Goal: Transaction & Acquisition: Book appointment/travel/reservation

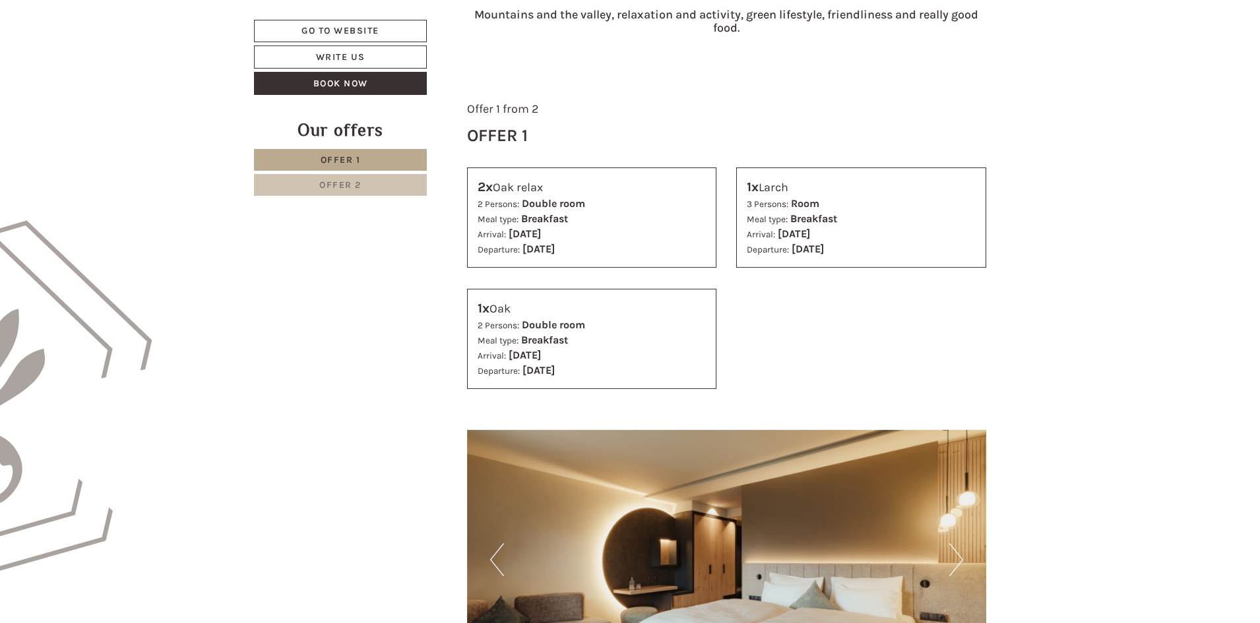
scroll to position [660, 0]
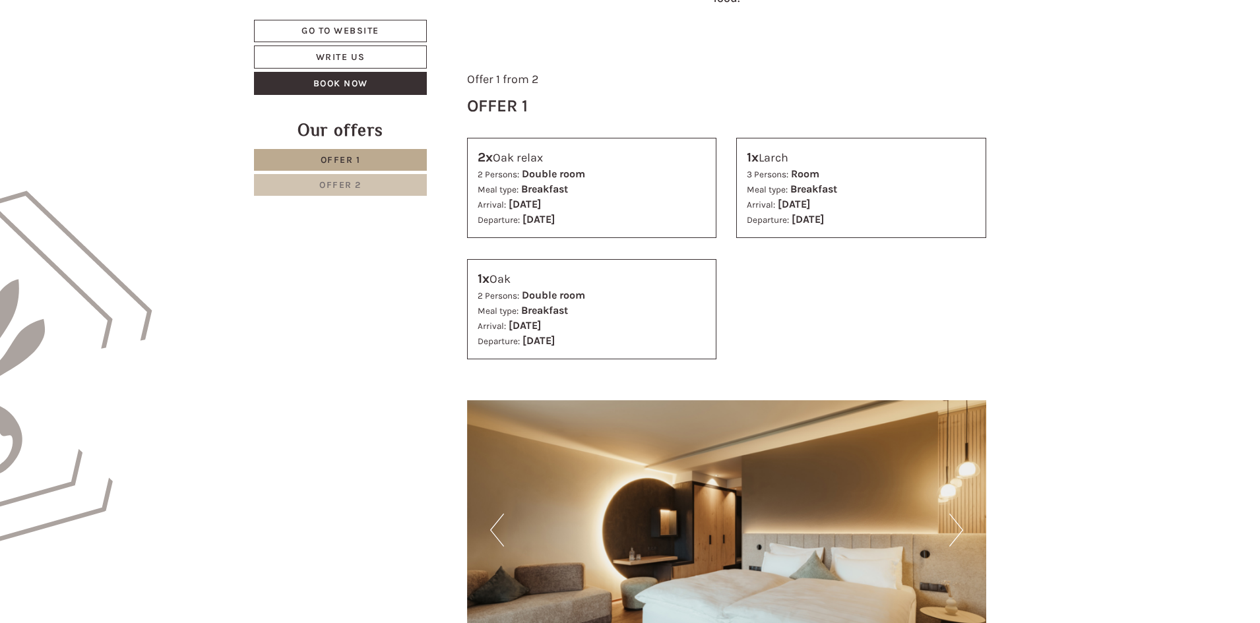
click at [359, 179] on link "Offer 2" at bounding box center [340, 185] width 173 height 22
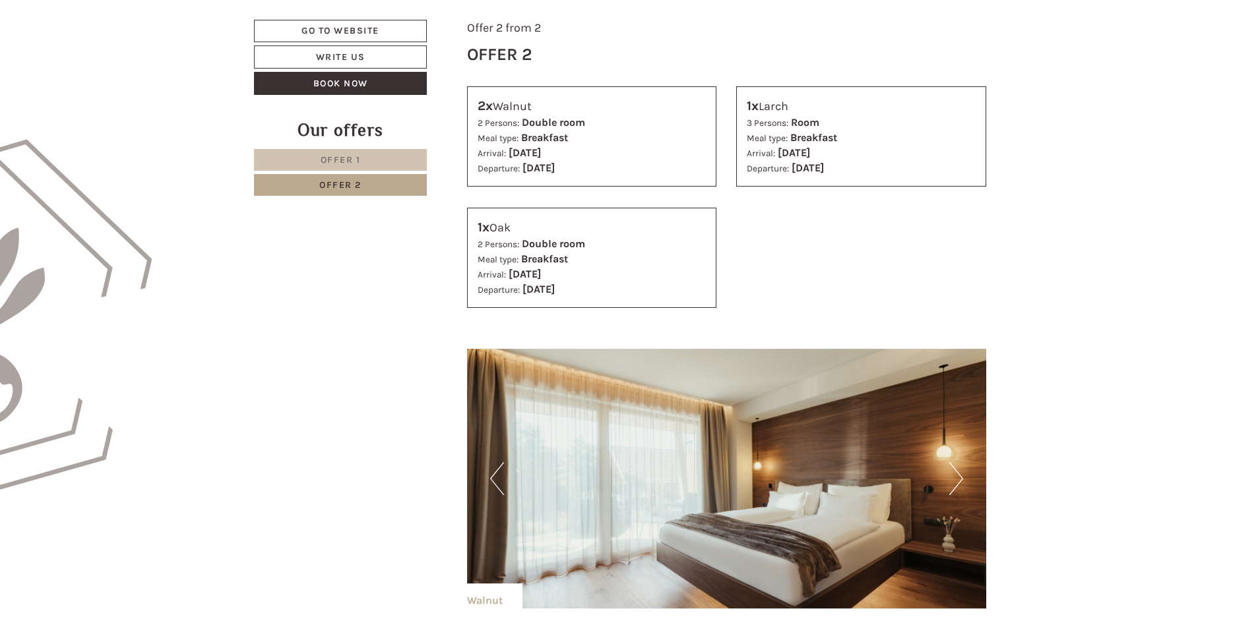
click at [361, 165] on link "Offer 1" at bounding box center [340, 160] width 173 height 22
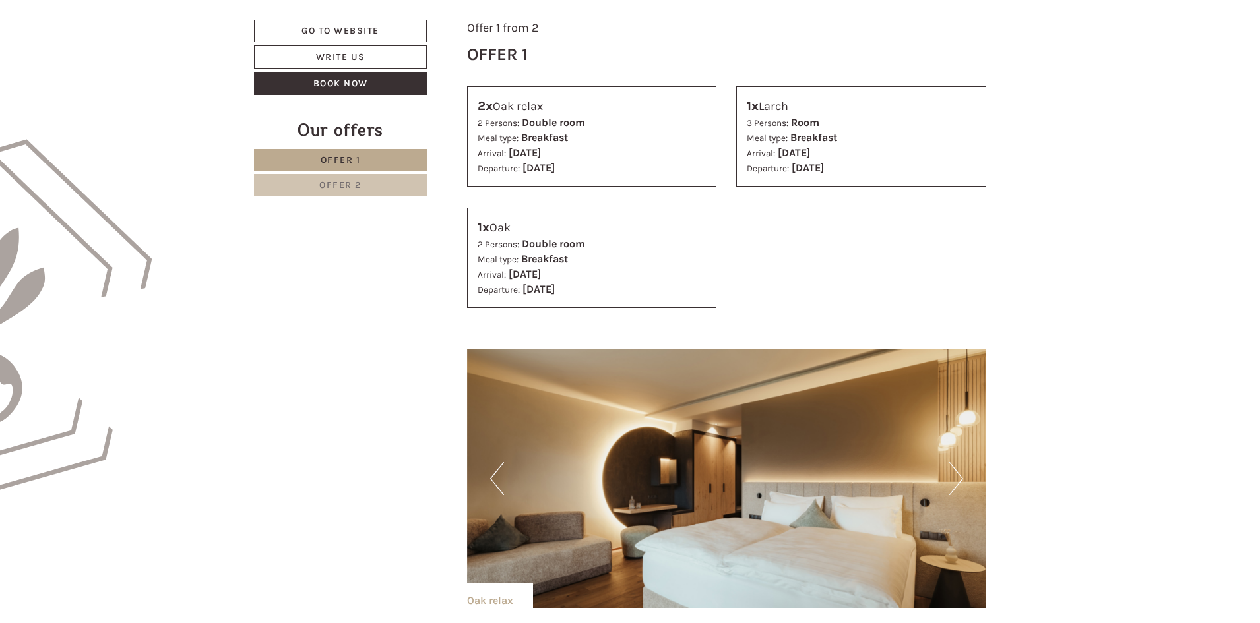
click at [361, 183] on link "Offer 2" at bounding box center [340, 185] width 173 height 22
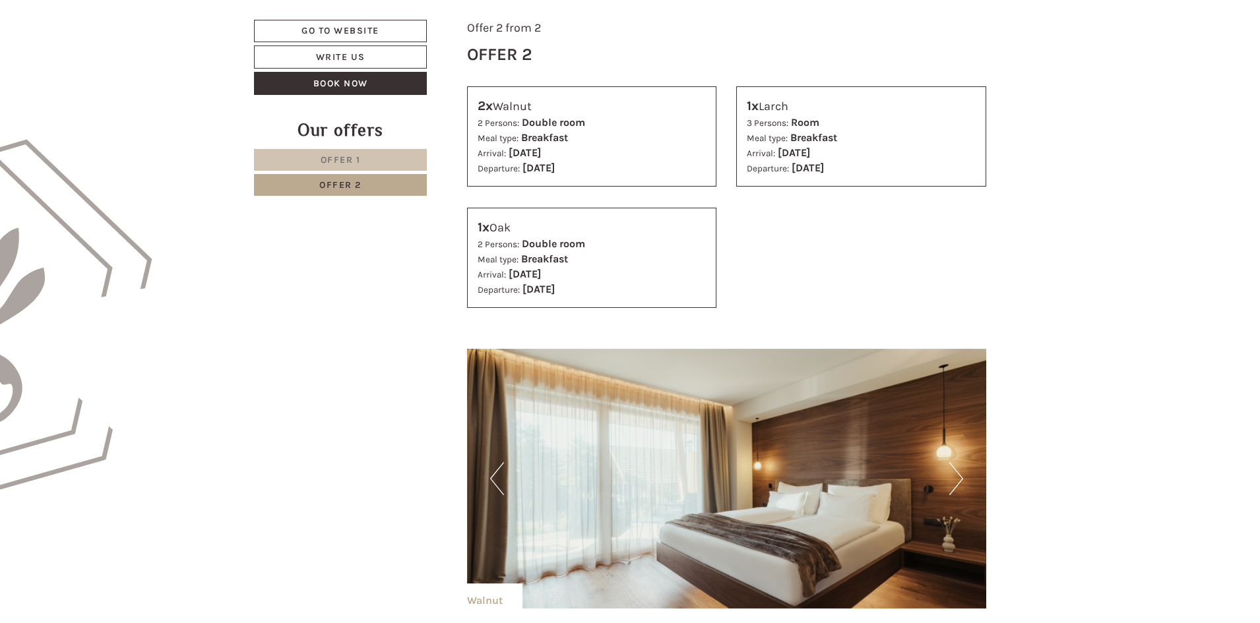
click at [322, 154] on span "Offer 1" at bounding box center [341, 159] width 40 height 11
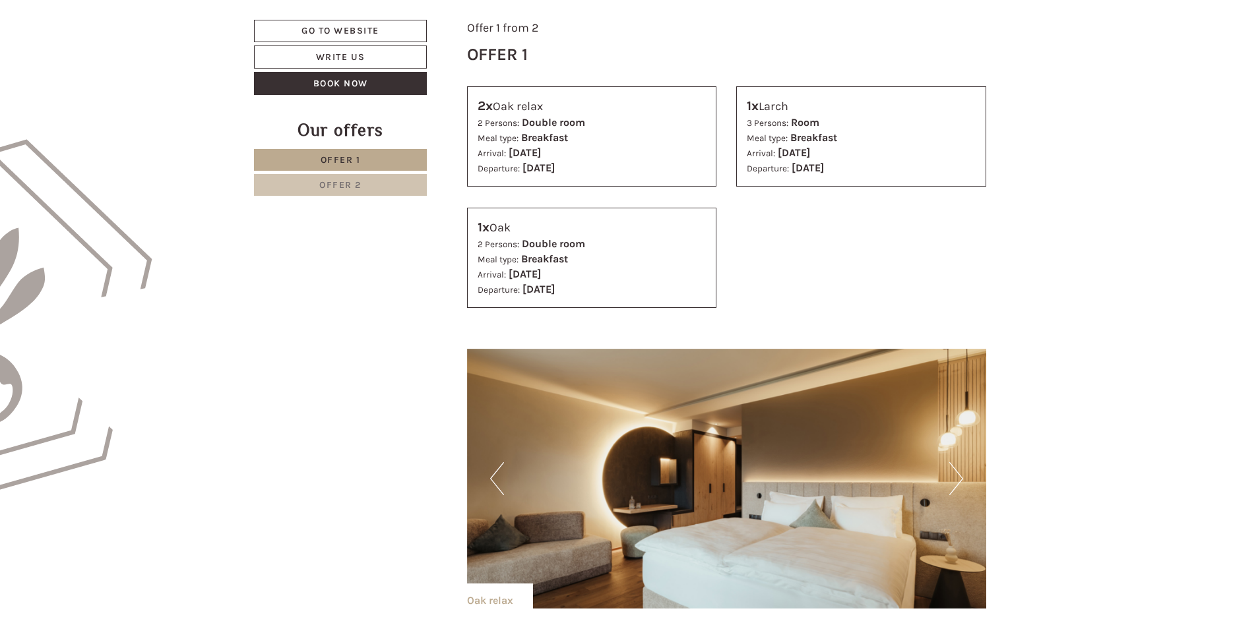
click at [377, 184] on link "Offer 2" at bounding box center [340, 185] width 173 height 22
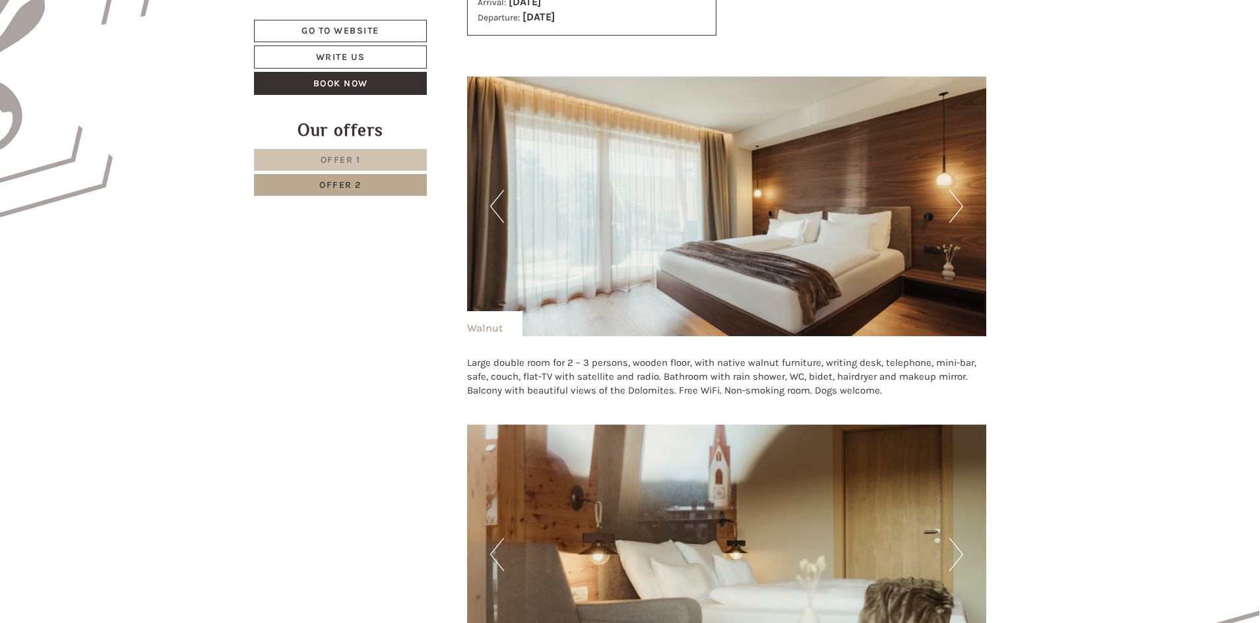
scroll to position [909, 0]
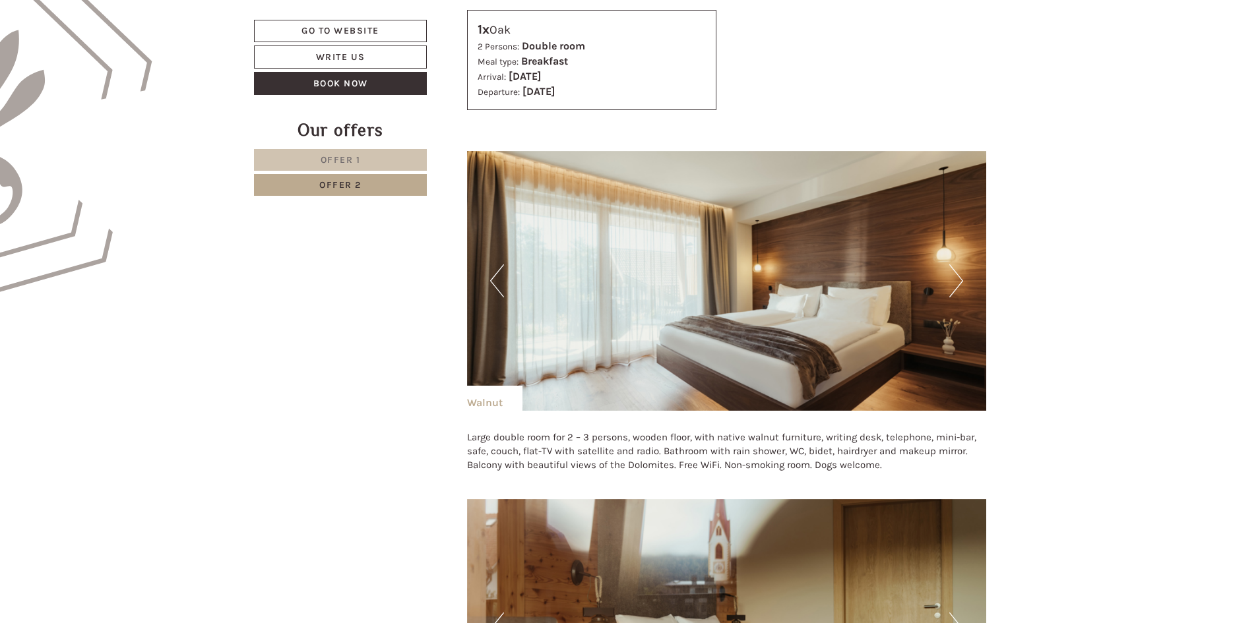
click at [323, 194] on link "Offer 2" at bounding box center [340, 185] width 173 height 22
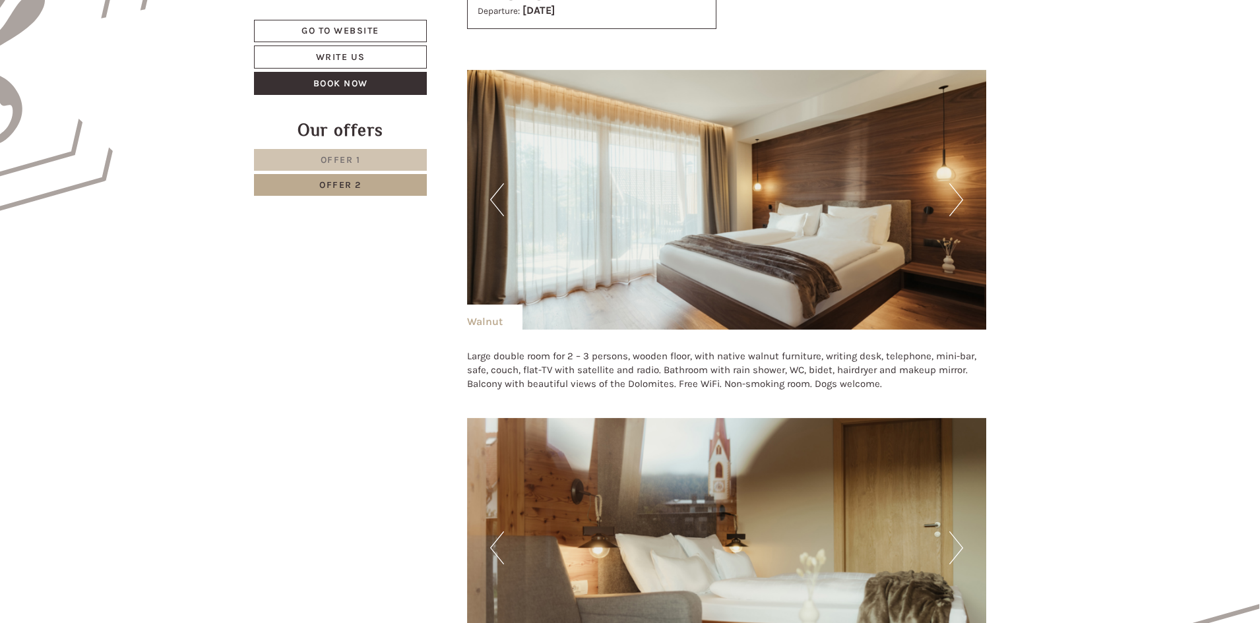
scroll to position [1107, 0]
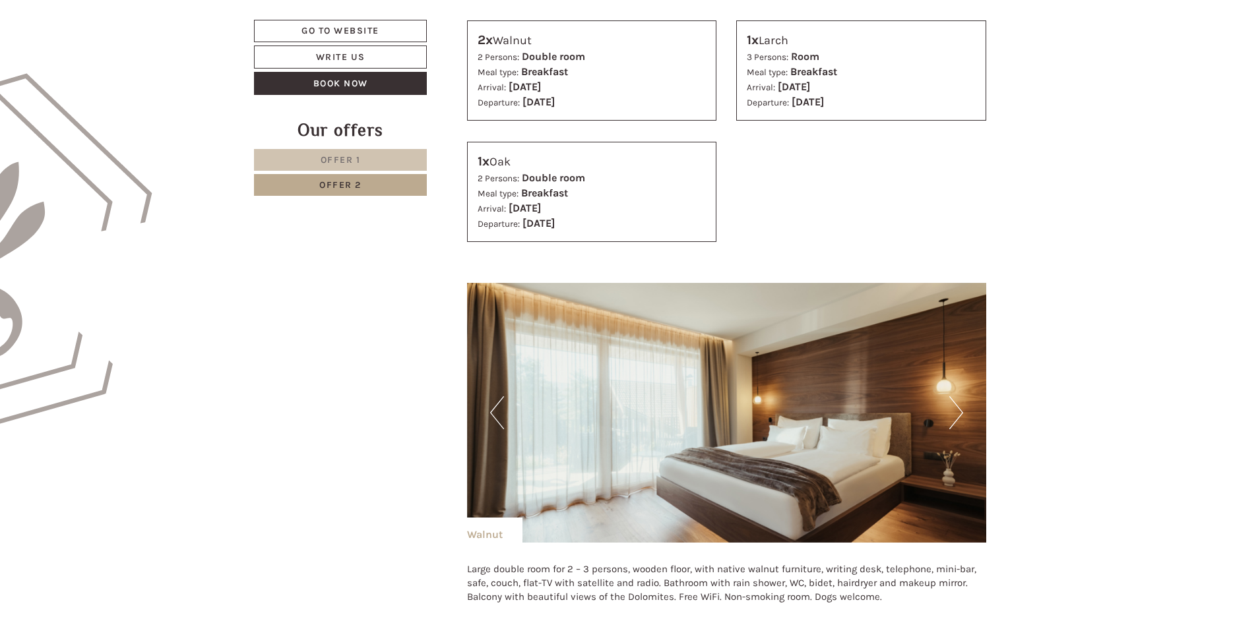
click at [391, 157] on link "Offer 1" at bounding box center [340, 160] width 173 height 22
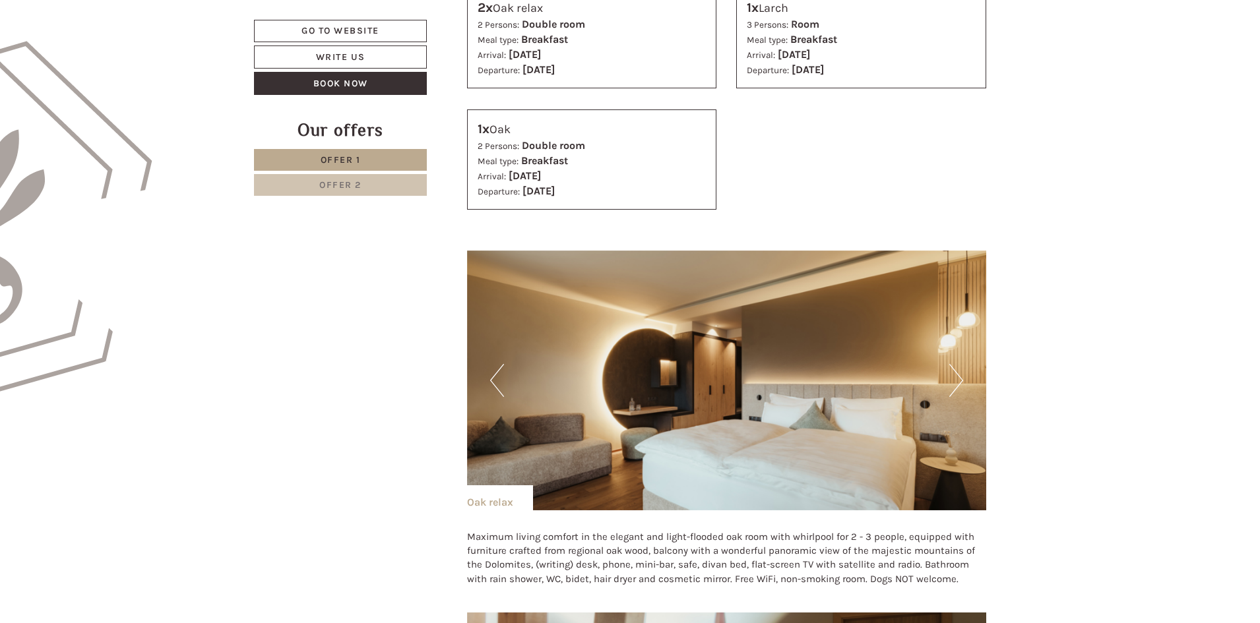
scroll to position [975, 0]
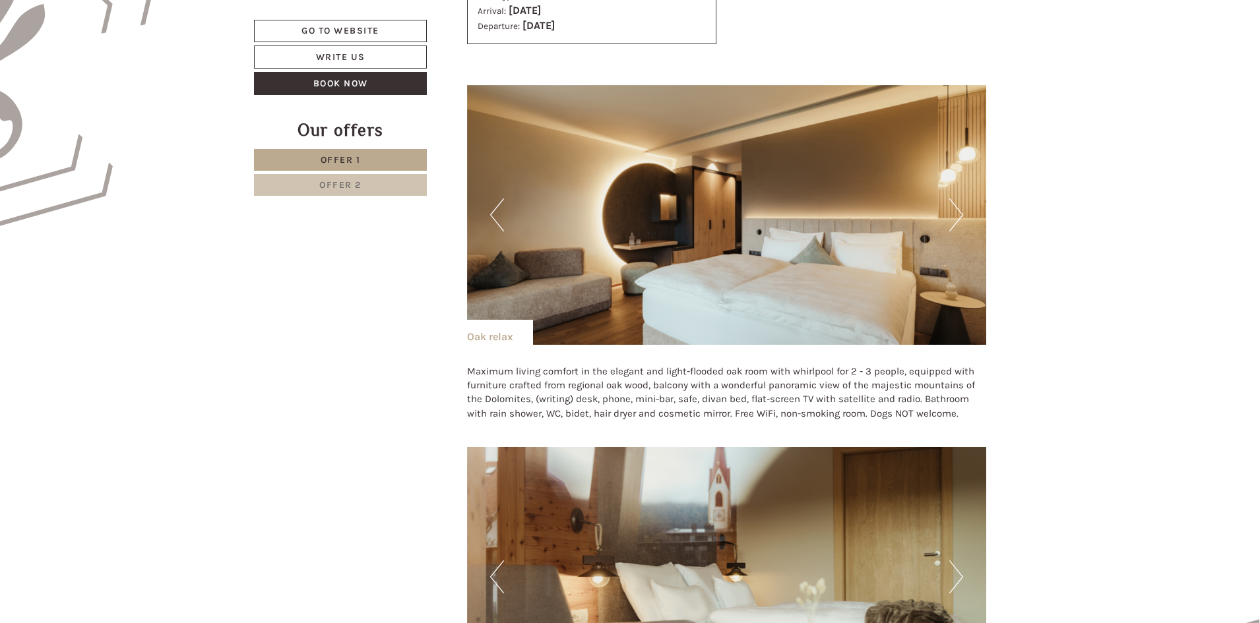
click at [386, 183] on link "Offer 2" at bounding box center [340, 185] width 173 height 22
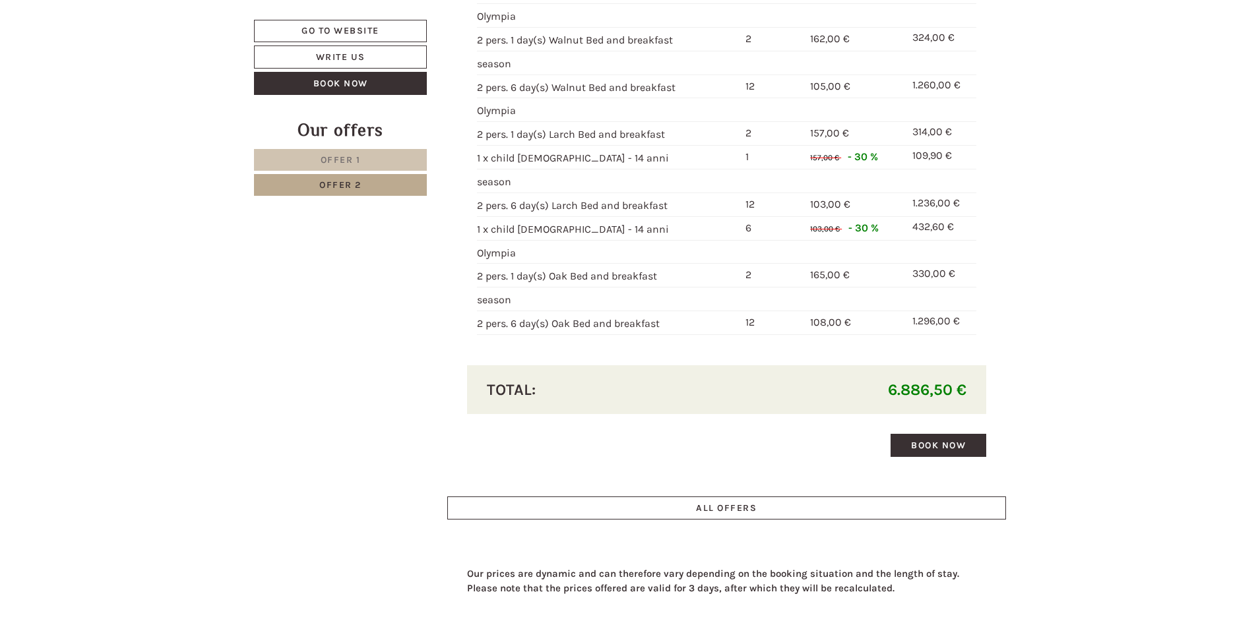
scroll to position [2558, 0]
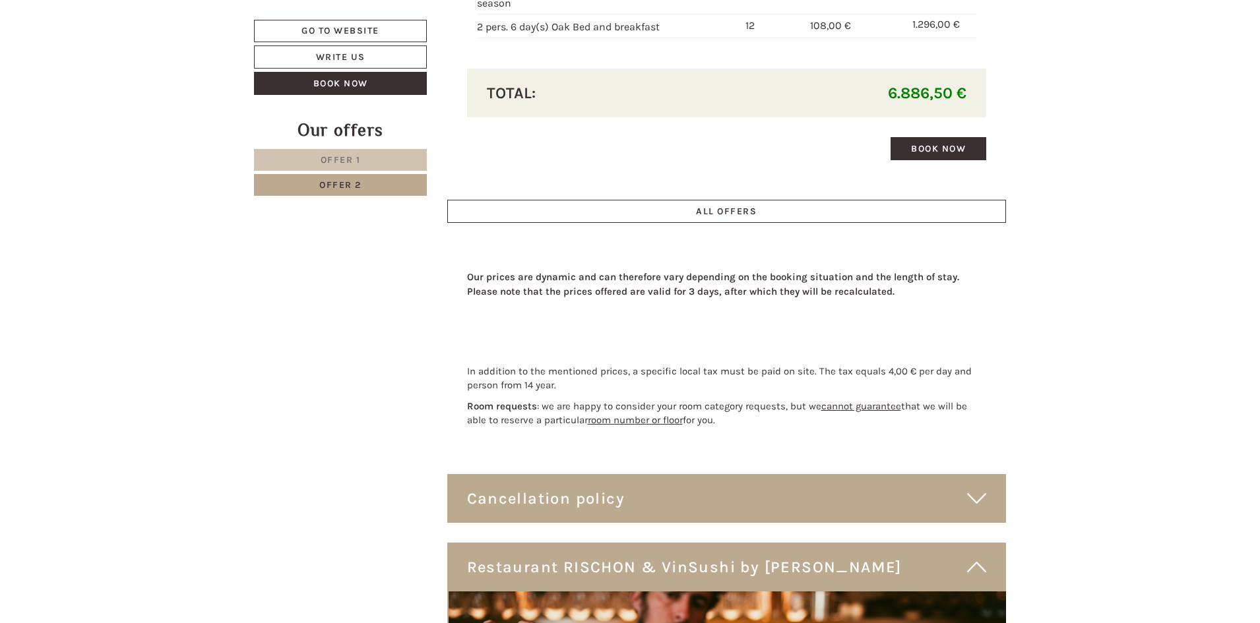
click at [369, 151] on link "Offer 1" at bounding box center [340, 160] width 173 height 22
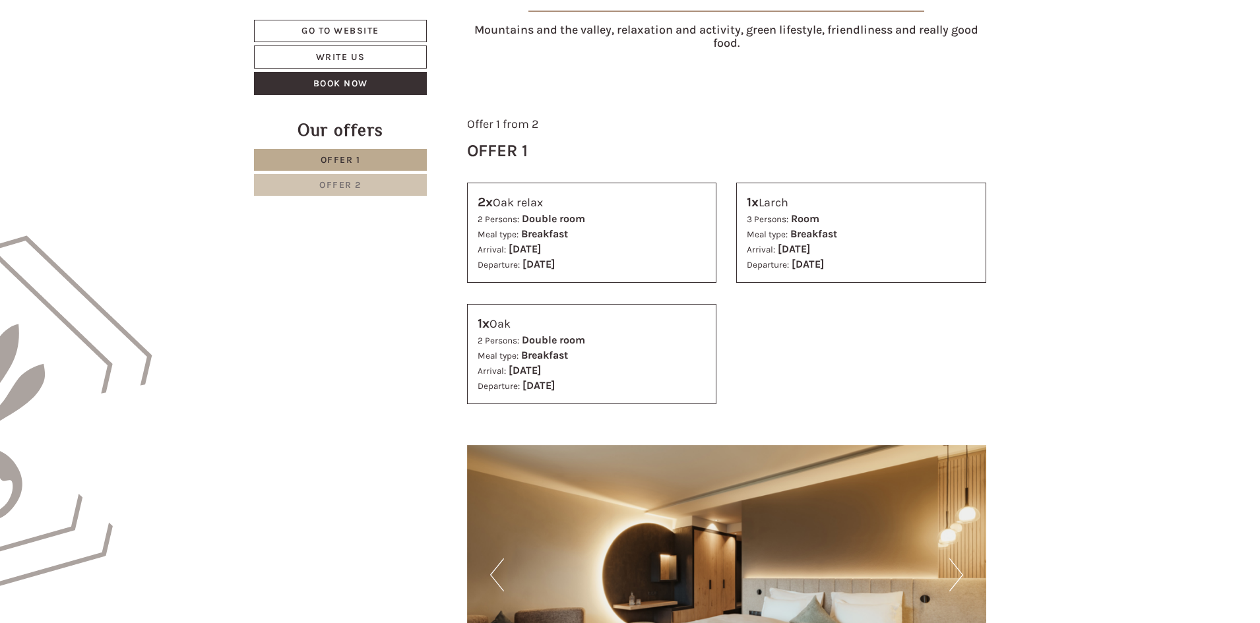
scroll to position [447, 0]
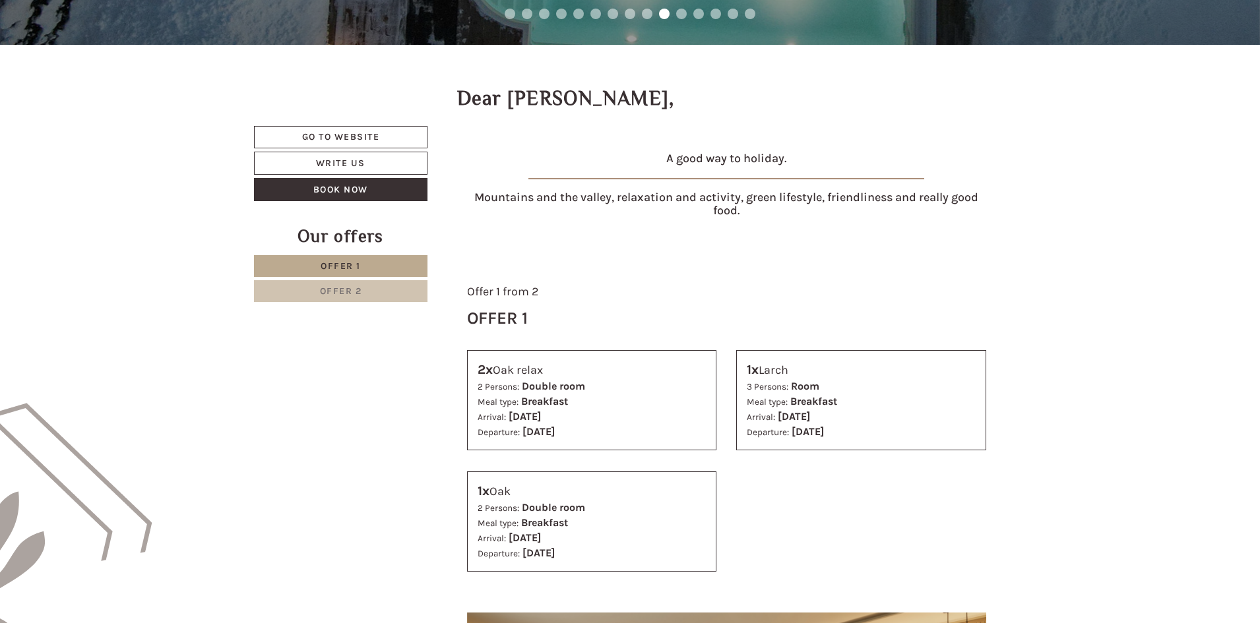
click at [376, 266] on link "Offer 1" at bounding box center [340, 266] width 173 height 22
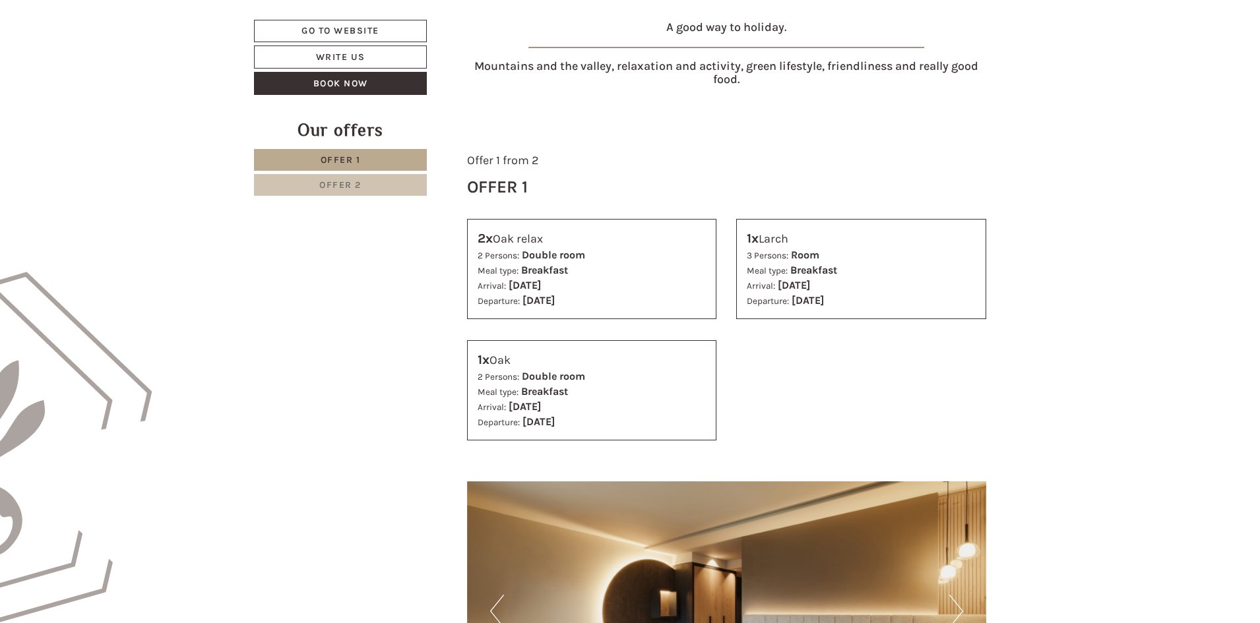
scroll to position [579, 0]
click at [370, 194] on link "Offer 2" at bounding box center [340, 185] width 173 height 22
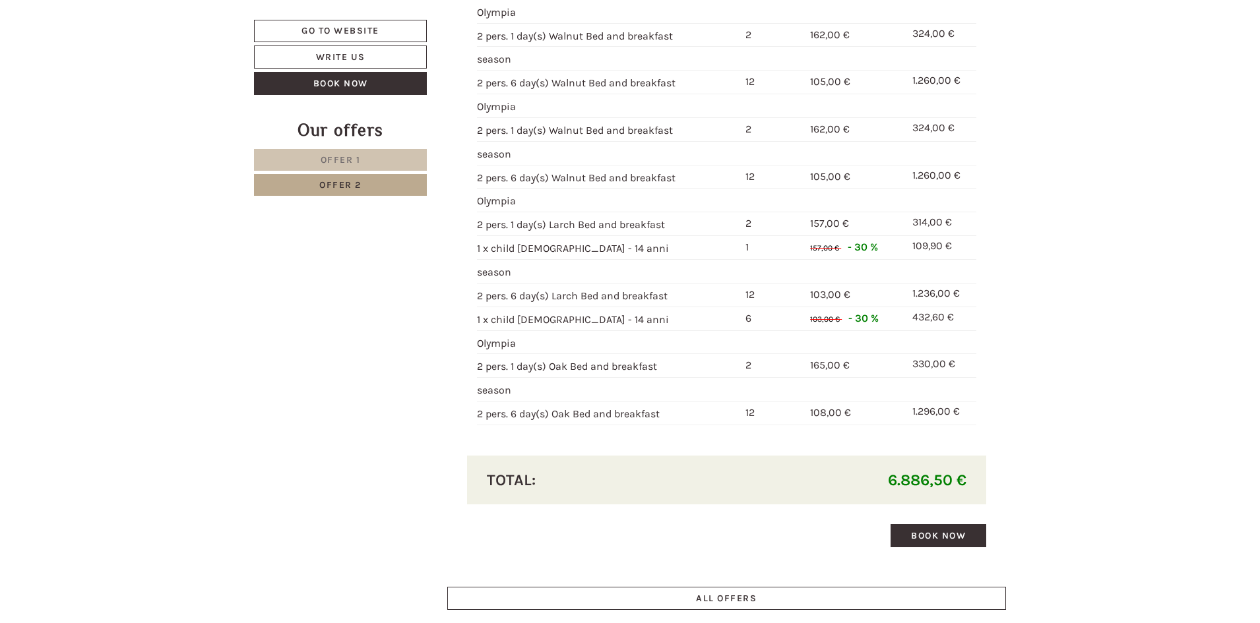
scroll to position [2294, 0]
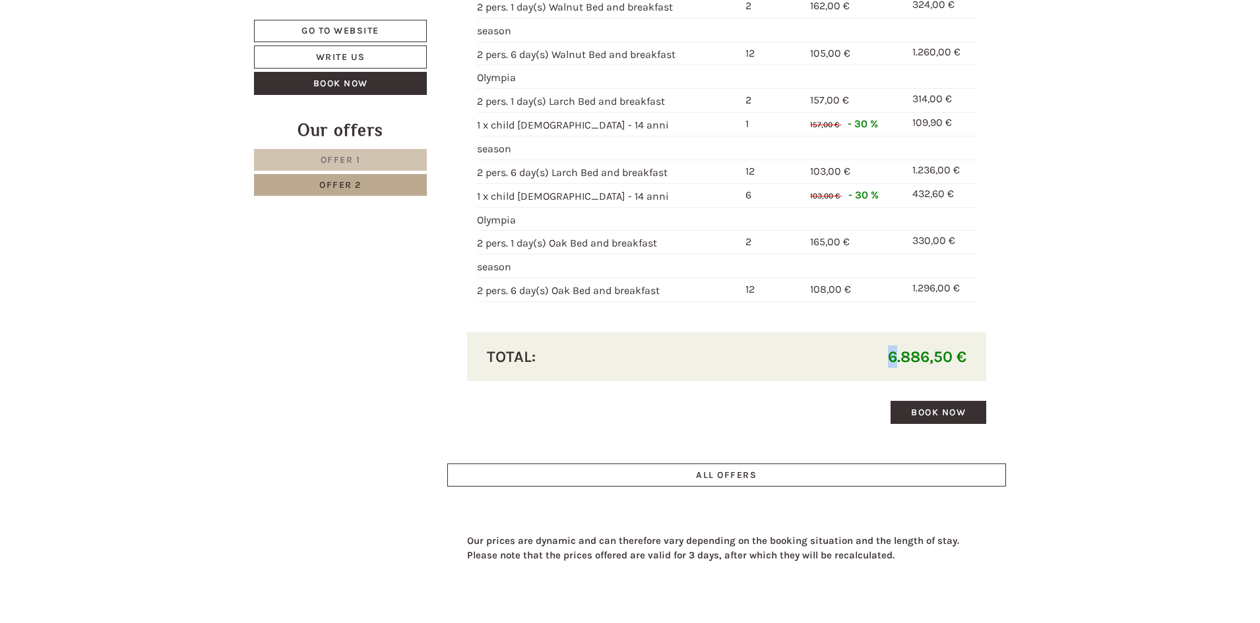
drag, startPoint x: 892, startPoint y: 361, endPoint x: 976, endPoint y: 363, distance: 83.8
click at [976, 363] on div "Total: 6.886,50 €" at bounding box center [727, 356] width 520 height 49
click at [352, 162] on span "Offer 1" at bounding box center [341, 159] width 40 height 11
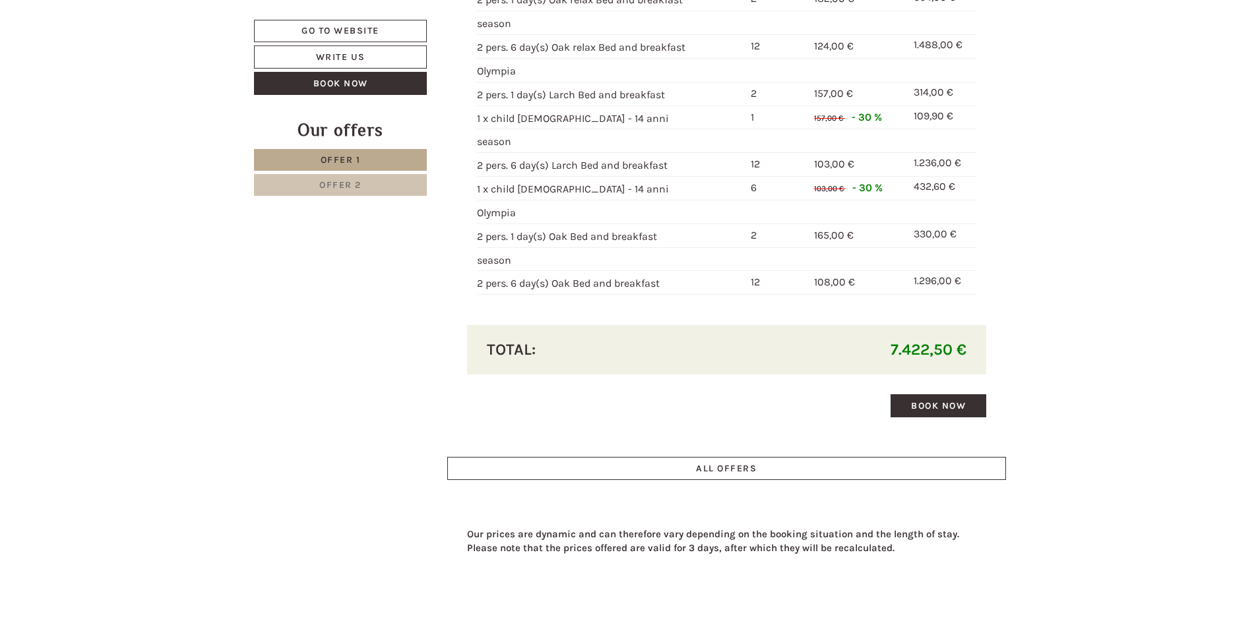
scroll to position [2492, 0]
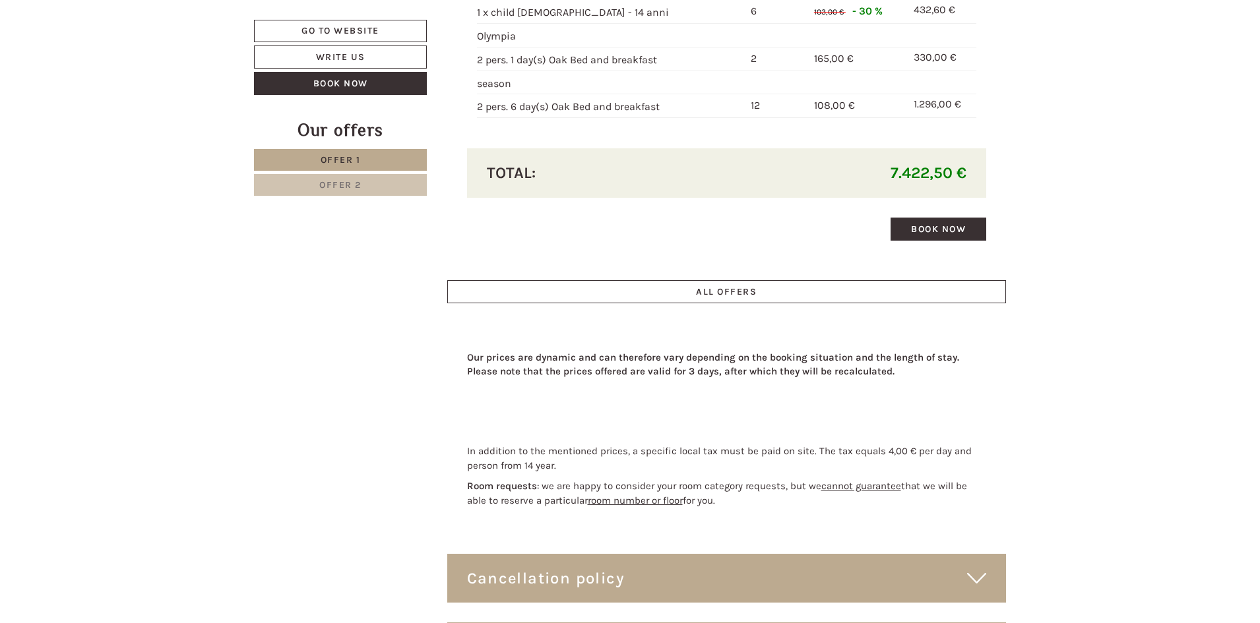
click at [361, 158] on link "Offer 1" at bounding box center [340, 160] width 173 height 22
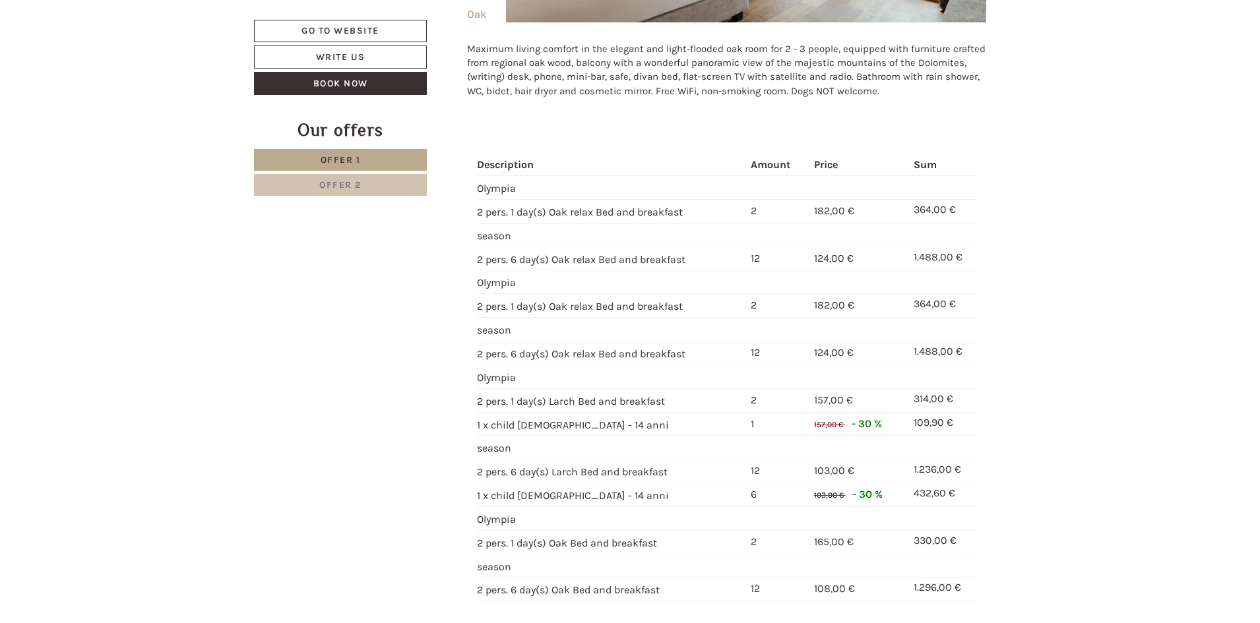
scroll to position [2228, 0]
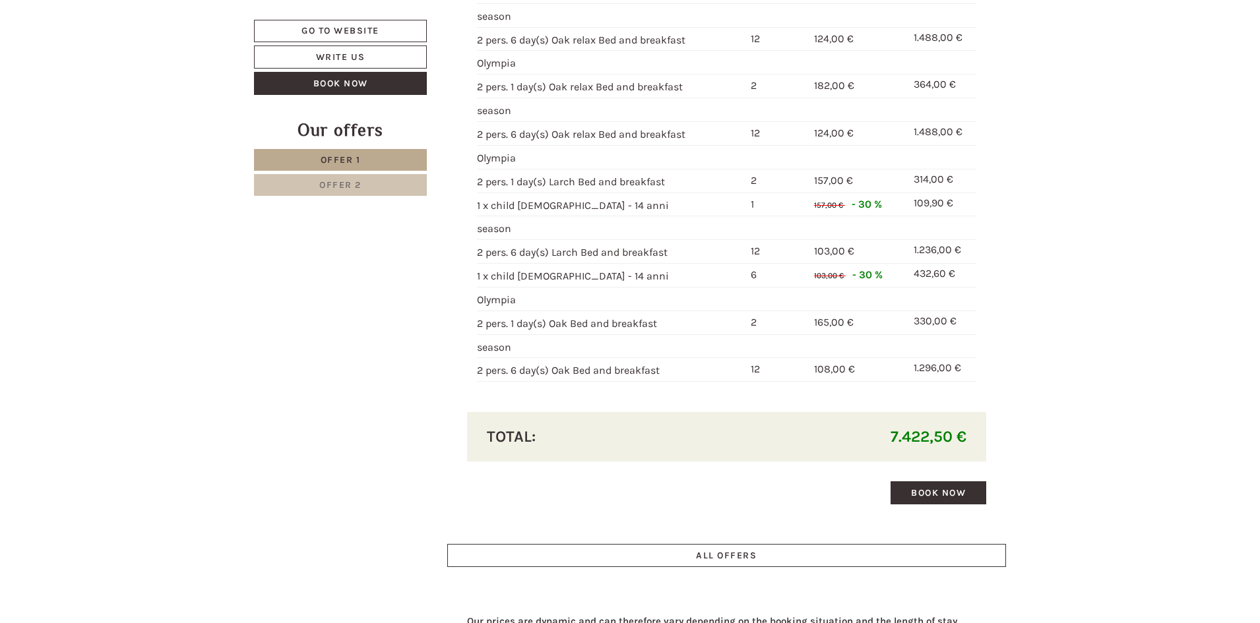
click at [398, 189] on link "Offer 2" at bounding box center [340, 185] width 173 height 22
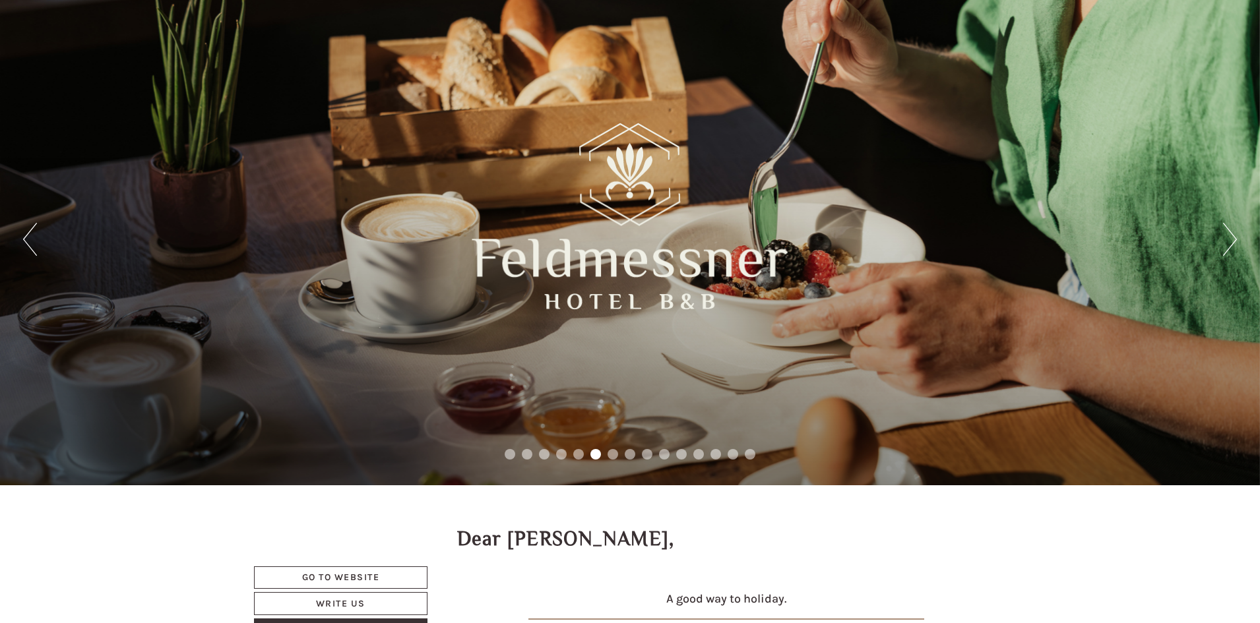
scroll to position [0, 0]
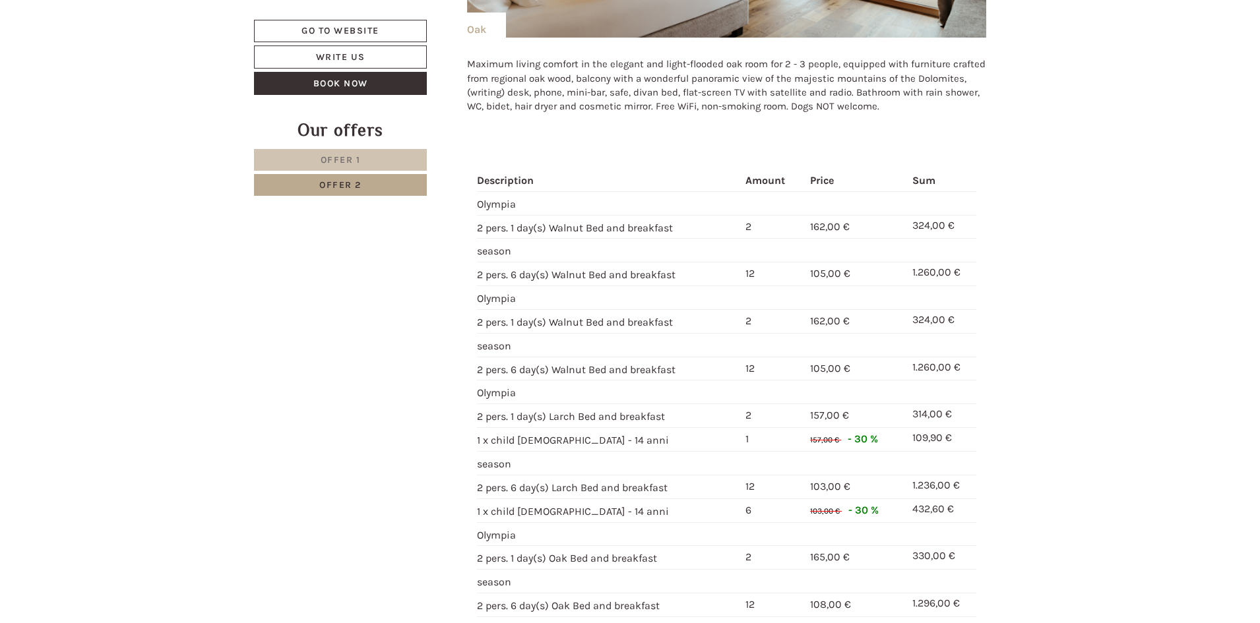
click at [360, 164] on span "Offer 1" at bounding box center [341, 159] width 40 height 11
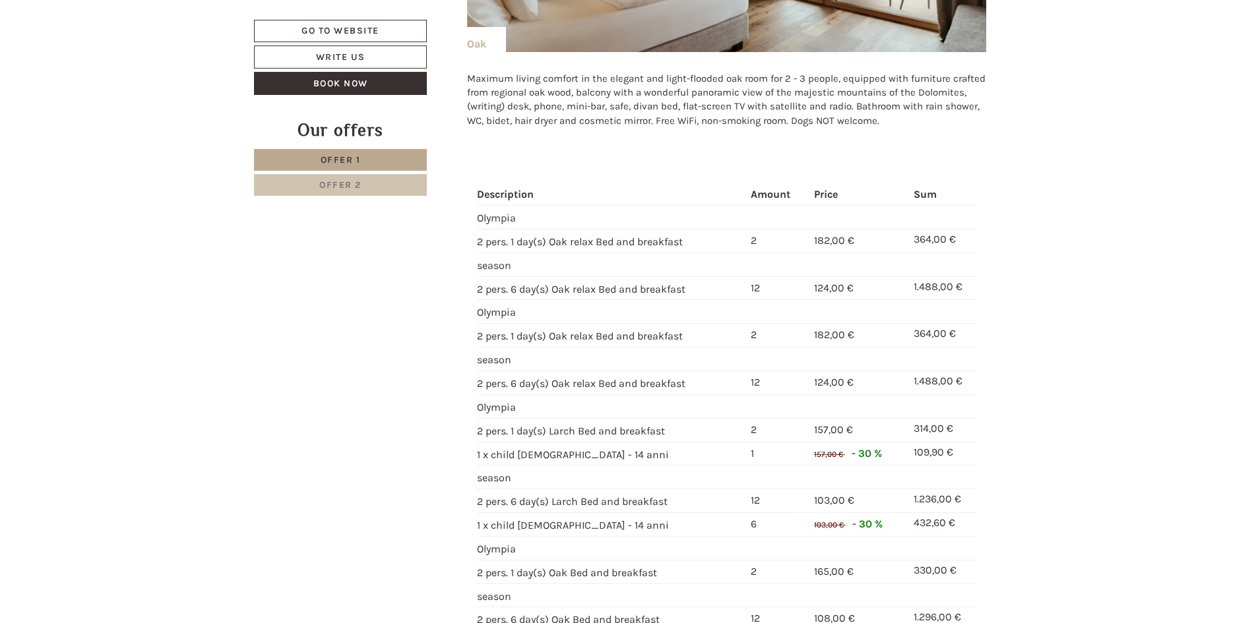
scroll to position [711, 0]
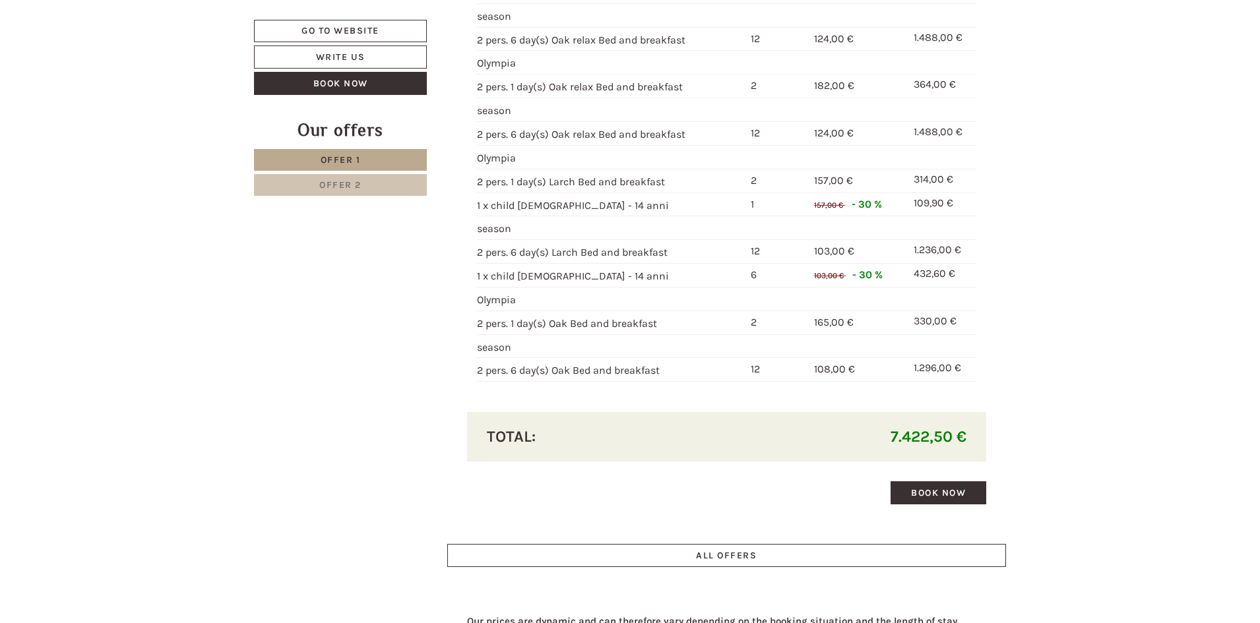
click at [378, 186] on link "Offer 2" at bounding box center [340, 185] width 173 height 22
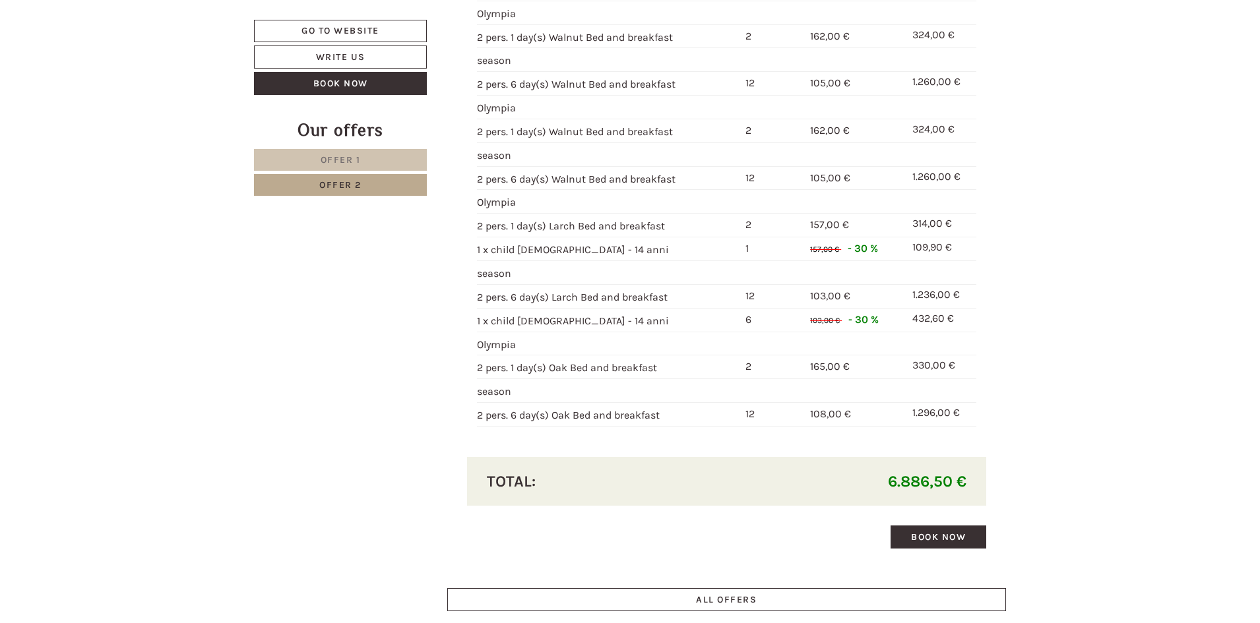
scroll to position [2096, 0]
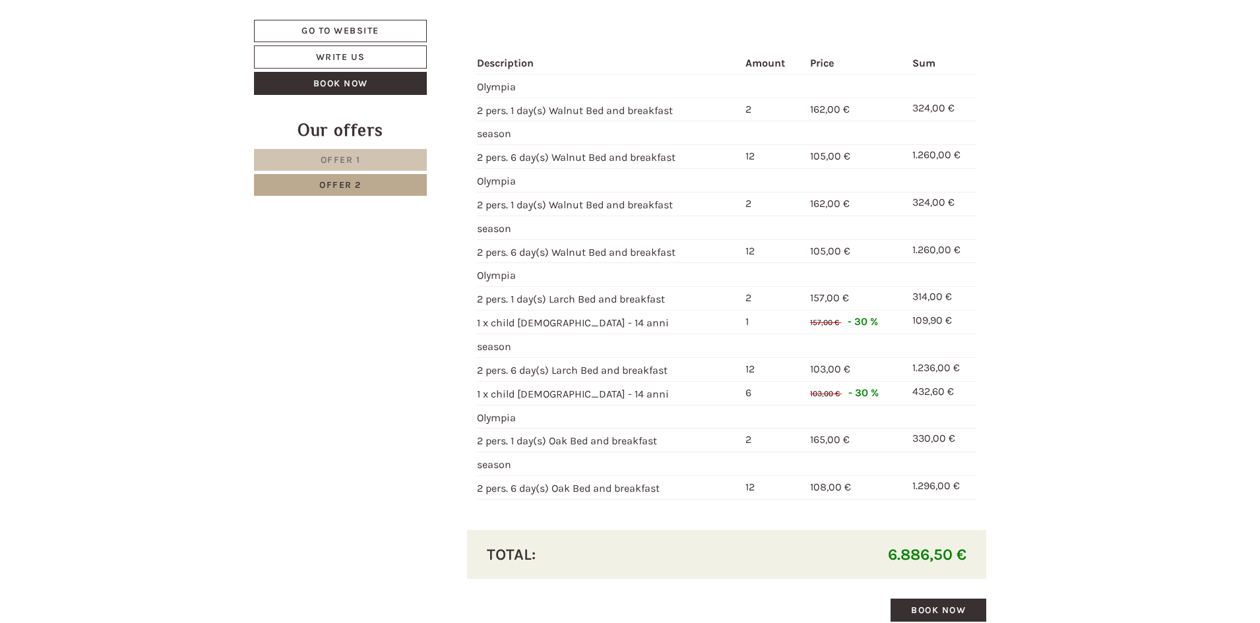
drag, startPoint x: 1061, startPoint y: 193, endPoint x: 784, endPoint y: 173, distance: 277.7
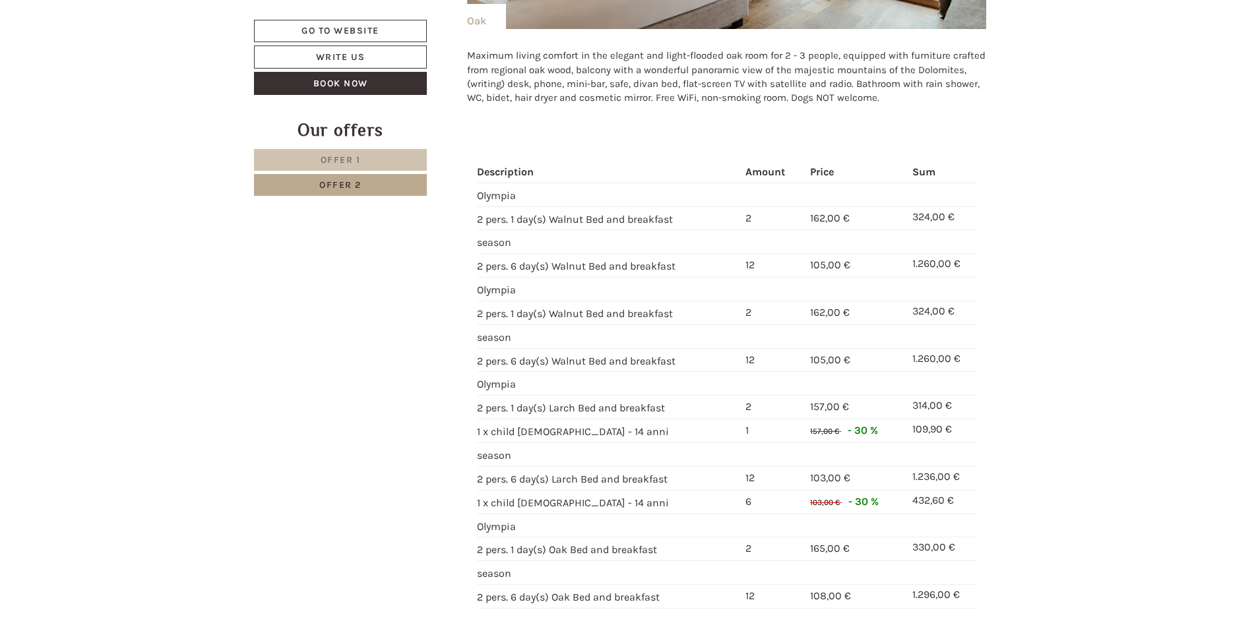
scroll to position [1964, 0]
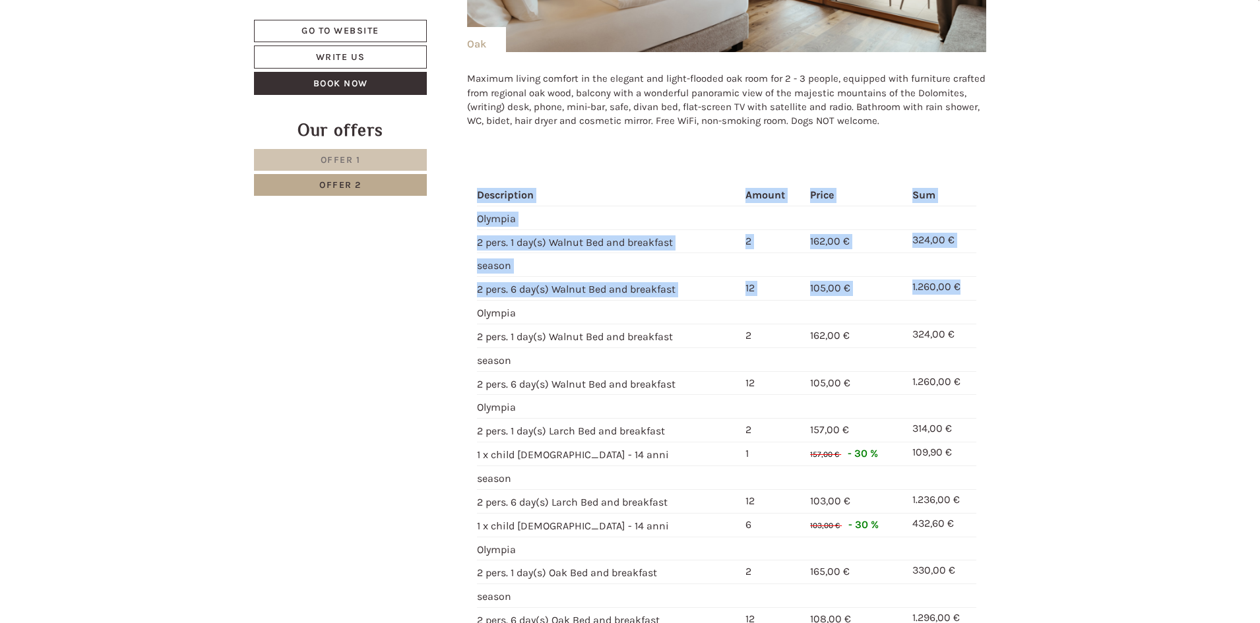
drag, startPoint x: 966, startPoint y: 293, endPoint x: 468, endPoint y: 247, distance: 499.5
click at [468, 247] on div "Description Amount Price Sum [GEOGRAPHIC_DATA] 2 pers. 1 day(s) Walnut Bed and …" at bounding box center [727, 408] width 520 height 507
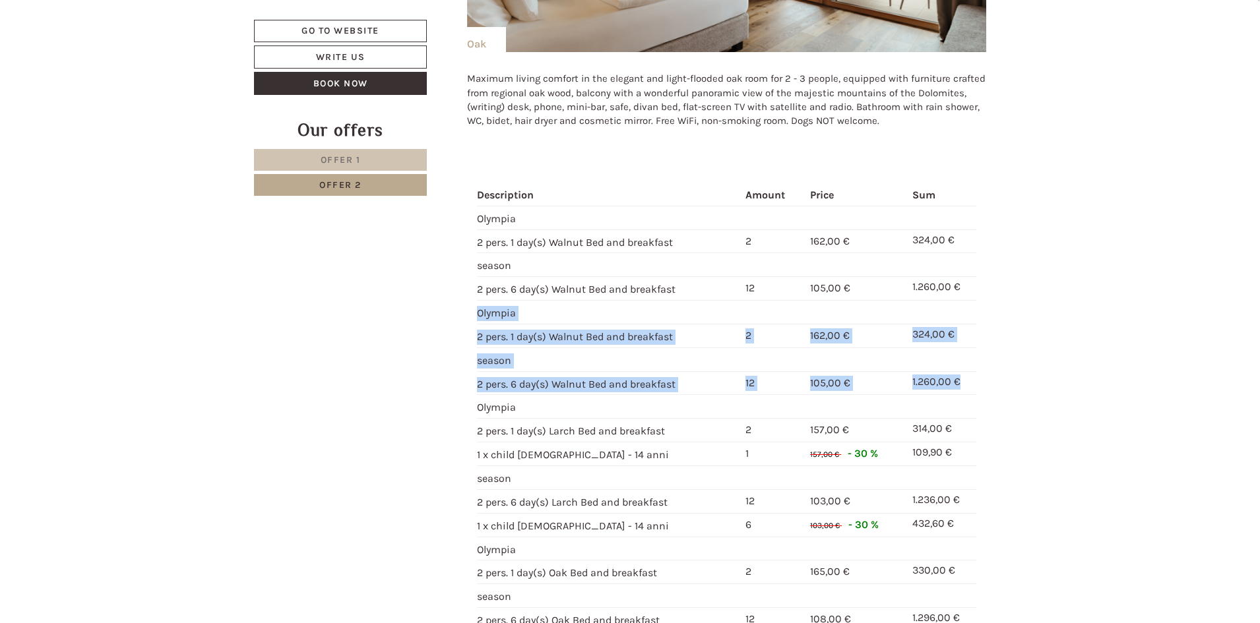
drag, startPoint x: 476, startPoint y: 315, endPoint x: 976, endPoint y: 385, distance: 504.8
click at [976, 385] on div "Description Amount Price Sum [GEOGRAPHIC_DATA] 2 pers. 1 day(s) Walnut Bed and …" at bounding box center [727, 408] width 520 height 507
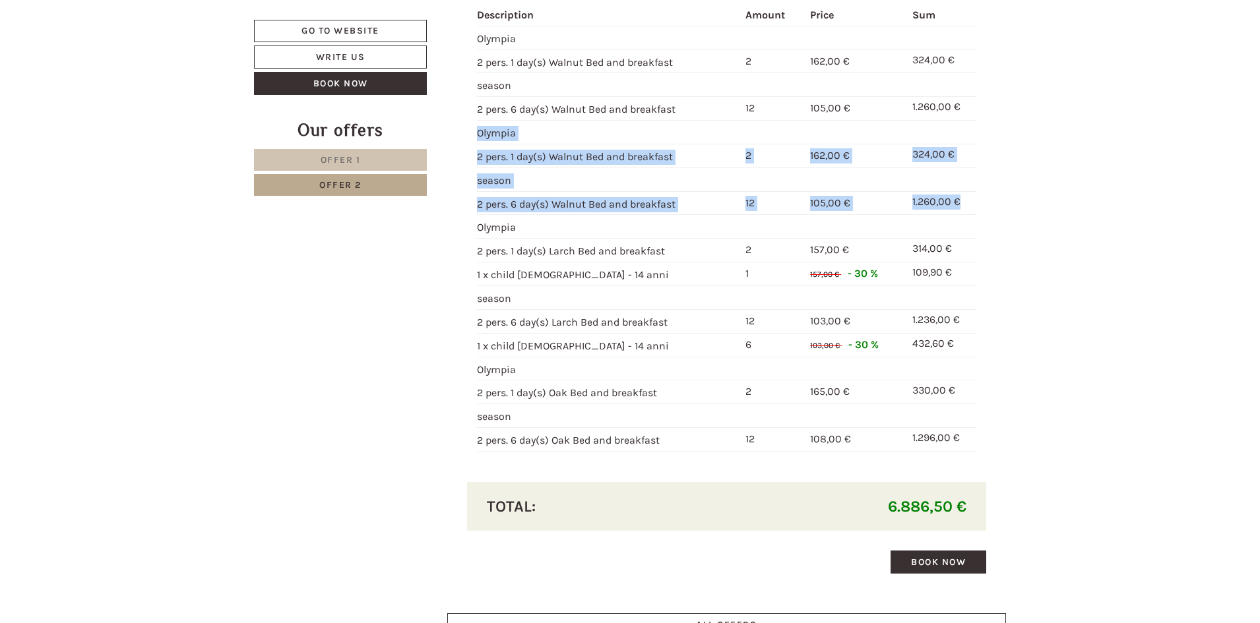
scroll to position [2162, 0]
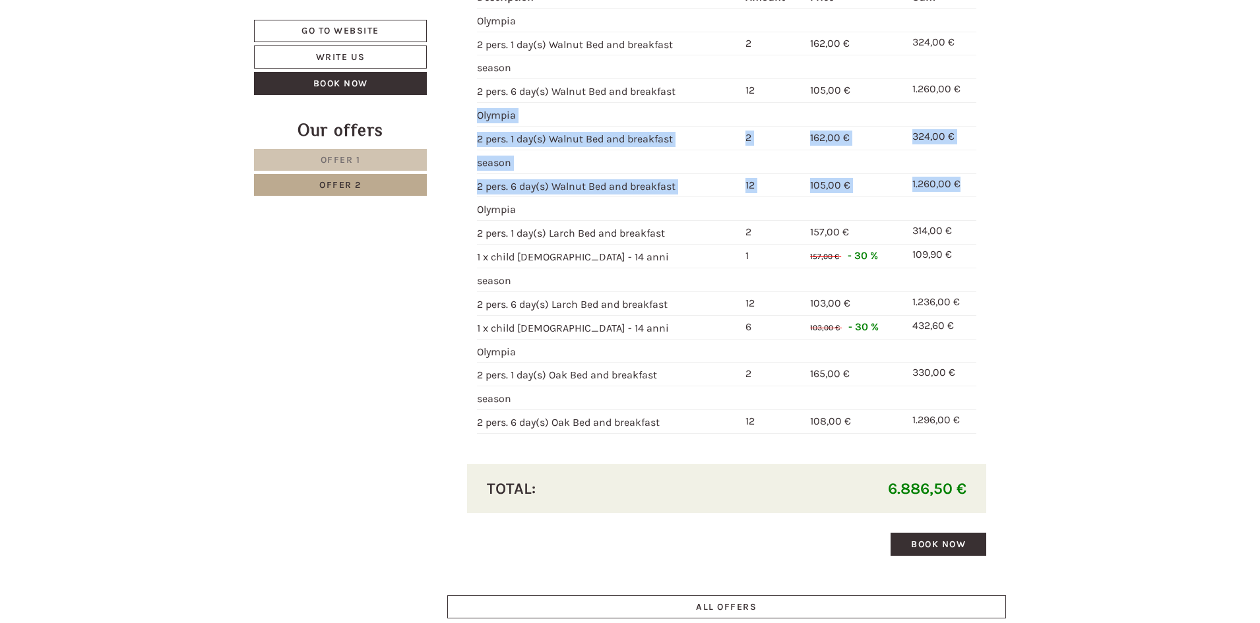
drag, startPoint x: 474, startPoint y: 237, endPoint x: 879, endPoint y: 249, distance: 404.5
click at [879, 249] on div "Description Amount Price Sum [GEOGRAPHIC_DATA] 2 pers. 1 day(s) Walnut Bed and …" at bounding box center [727, 210] width 520 height 507
click at [883, 249] on td "157,00 € - 30 %" at bounding box center [856, 257] width 102 height 24
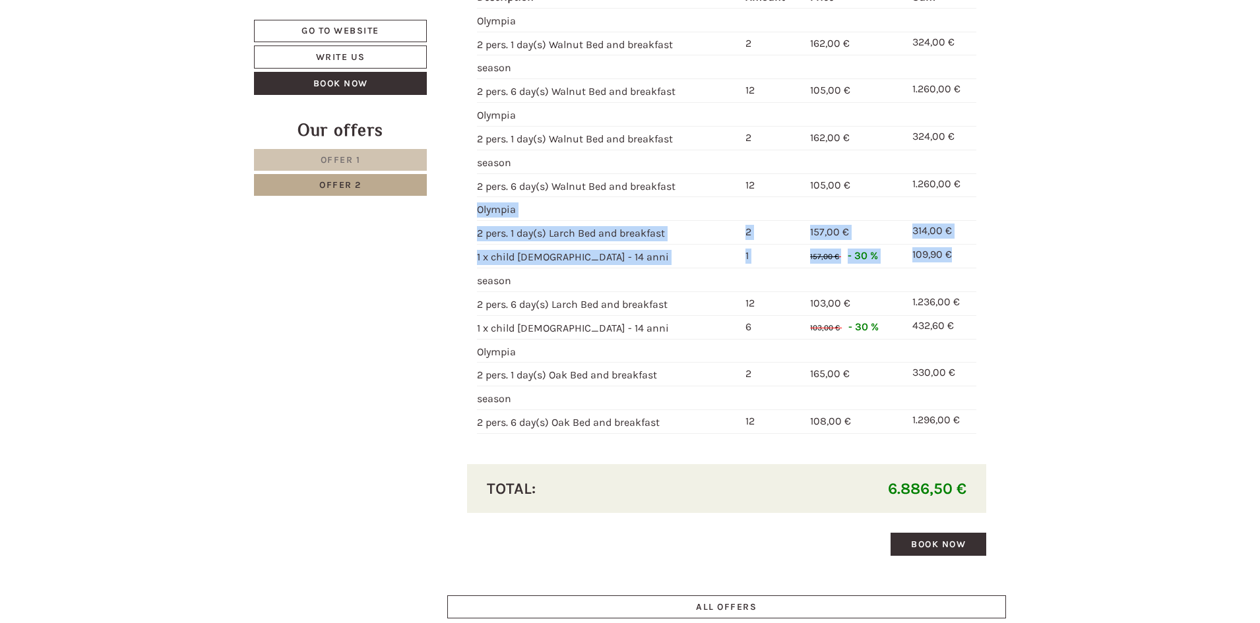
drag, startPoint x: 961, startPoint y: 257, endPoint x: 478, endPoint y: 208, distance: 485.9
click at [478, 208] on tbody "Description Amount Price Sum [GEOGRAPHIC_DATA] 2 pers. 1 day(s) Walnut Bed and …" at bounding box center [727, 210] width 500 height 447
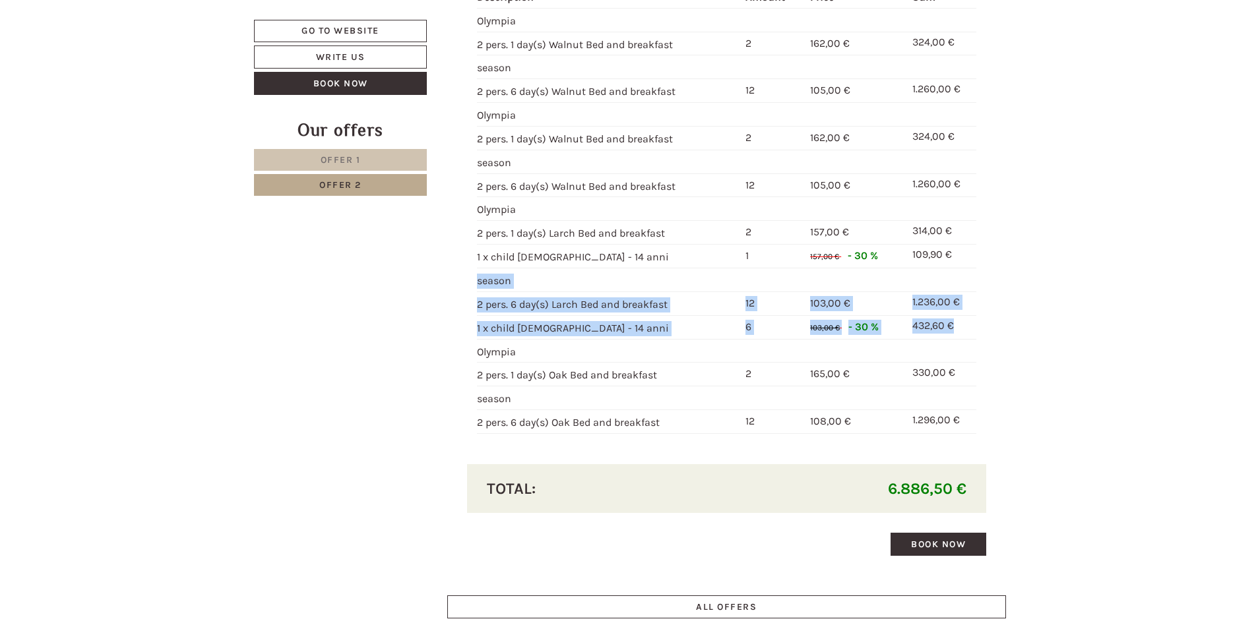
drag, startPoint x: 477, startPoint y: 280, endPoint x: 962, endPoint y: 323, distance: 486.6
click at [962, 323] on tbody "Description Amount Price Sum [GEOGRAPHIC_DATA] 2 pers. 1 day(s) Walnut Bed and …" at bounding box center [727, 210] width 500 height 447
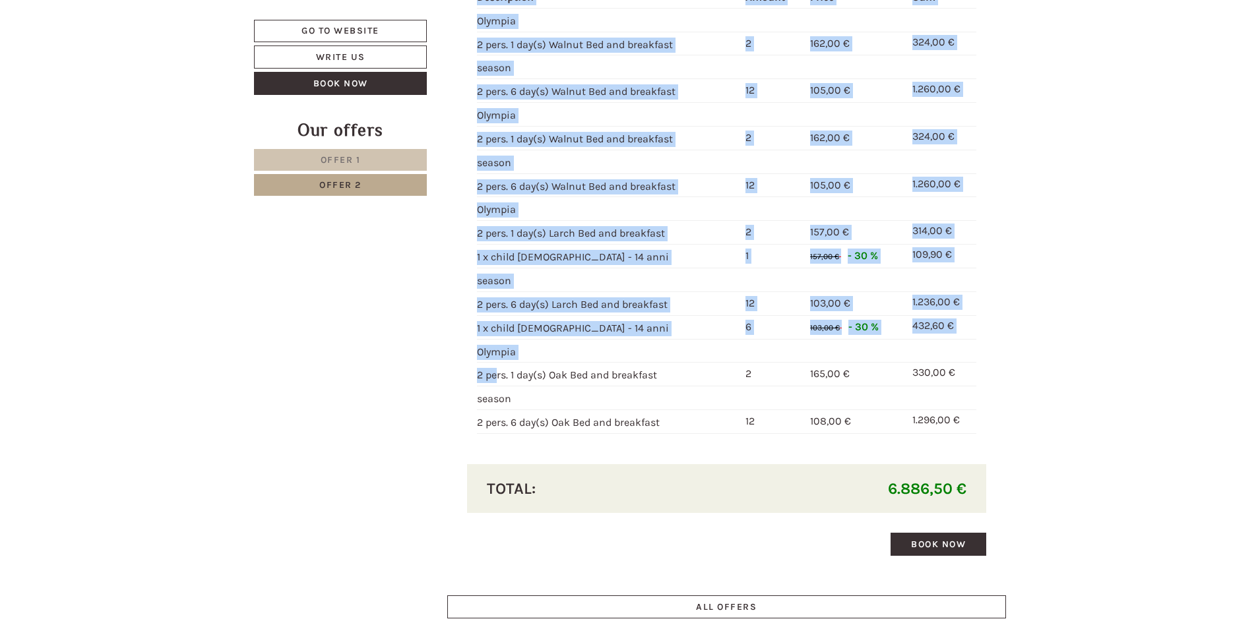
drag, startPoint x: 479, startPoint y: 374, endPoint x: 1039, endPoint y: 429, distance: 562.7
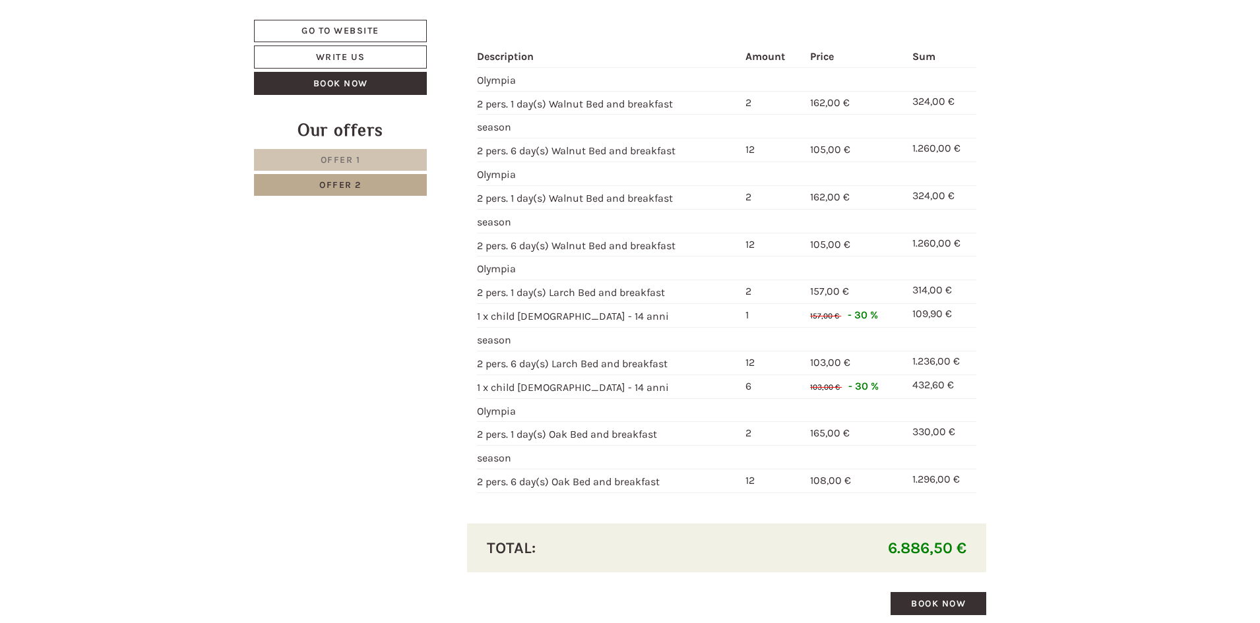
scroll to position [2030, 0]
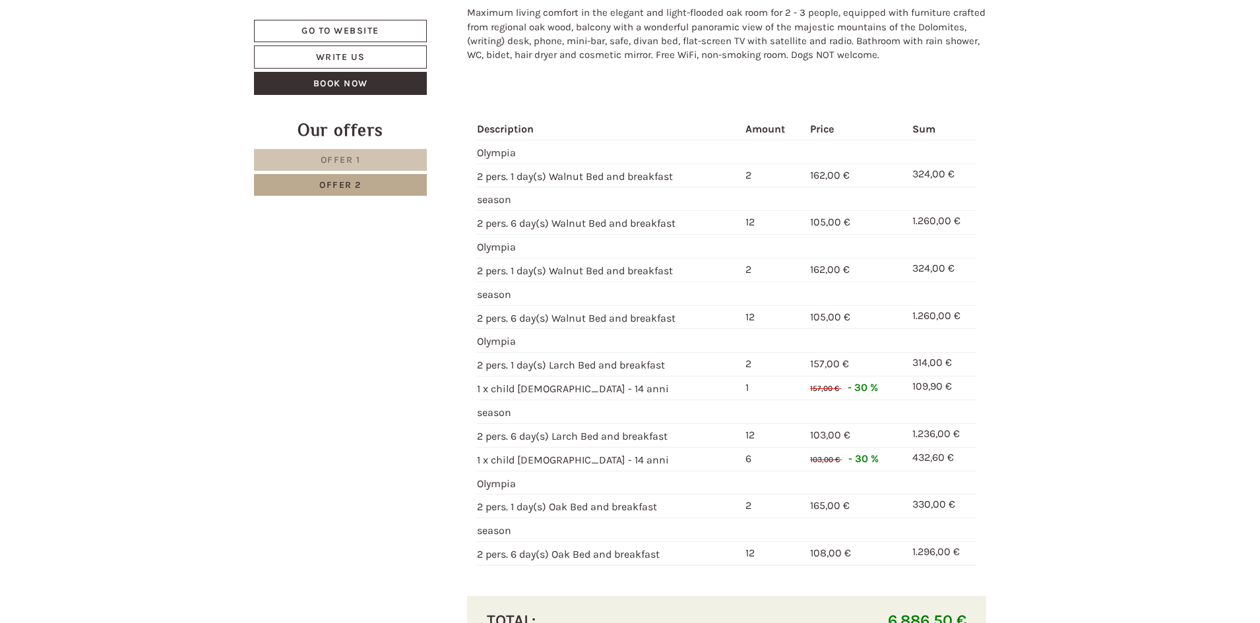
click at [398, 164] on link "Offer 1" at bounding box center [340, 160] width 173 height 22
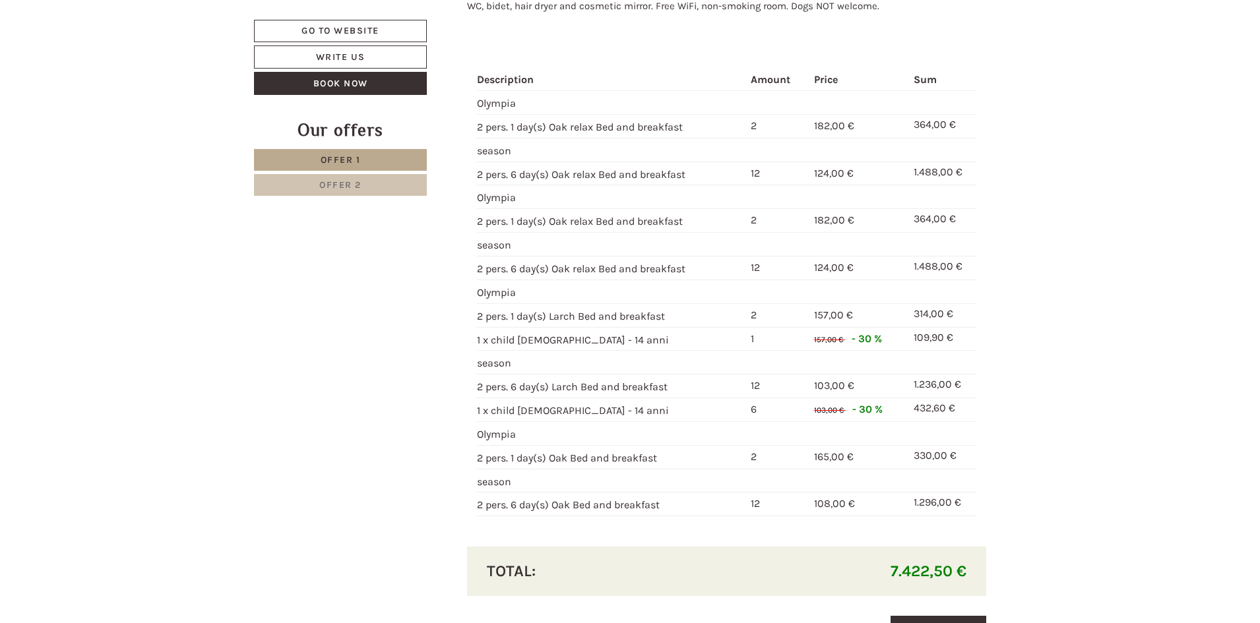
scroll to position [2624, 0]
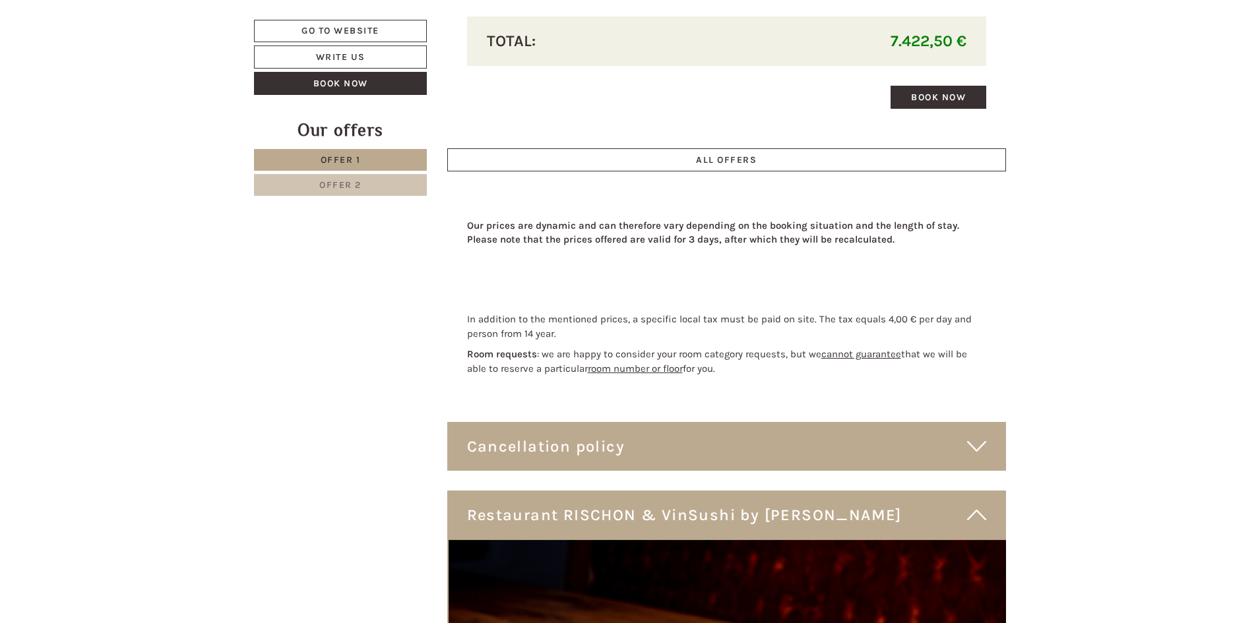
click at [386, 157] on link "Offer 1" at bounding box center [340, 160] width 173 height 22
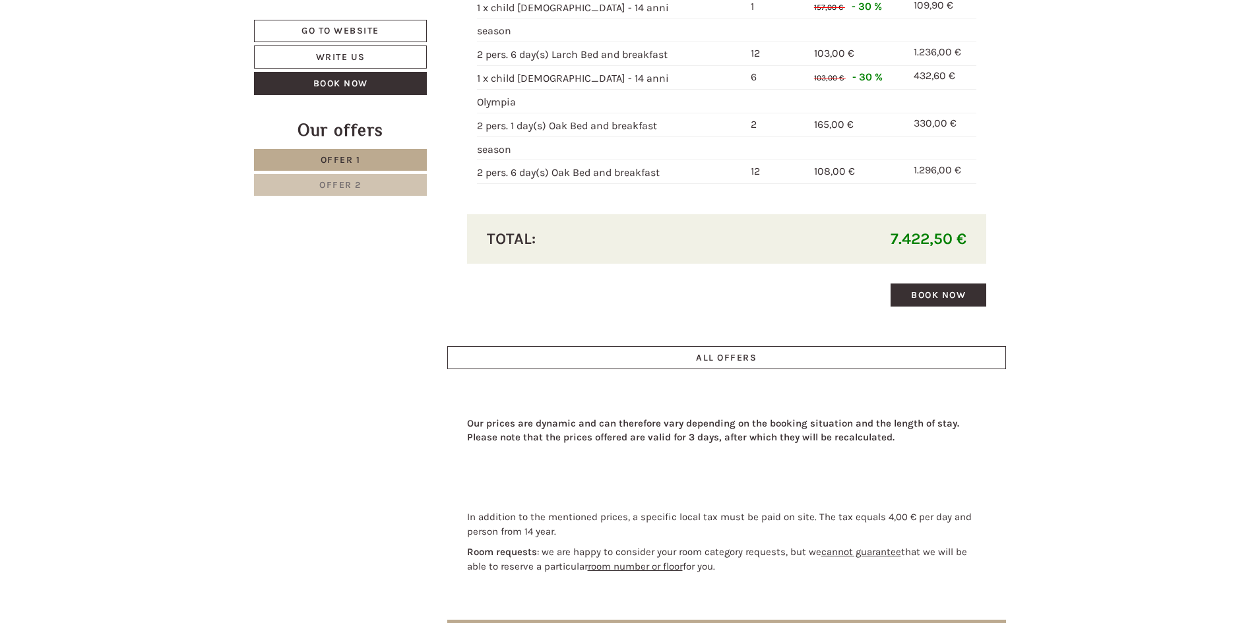
click at [313, 185] on link "Offer 2" at bounding box center [340, 185] width 173 height 22
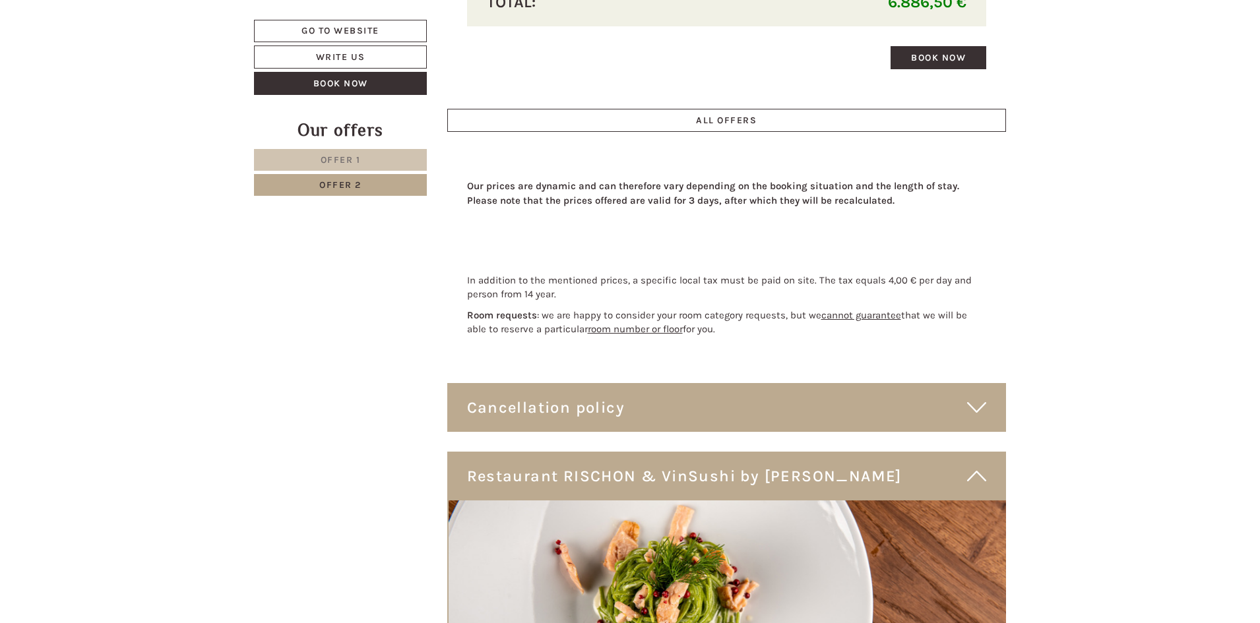
scroll to position [2426, 0]
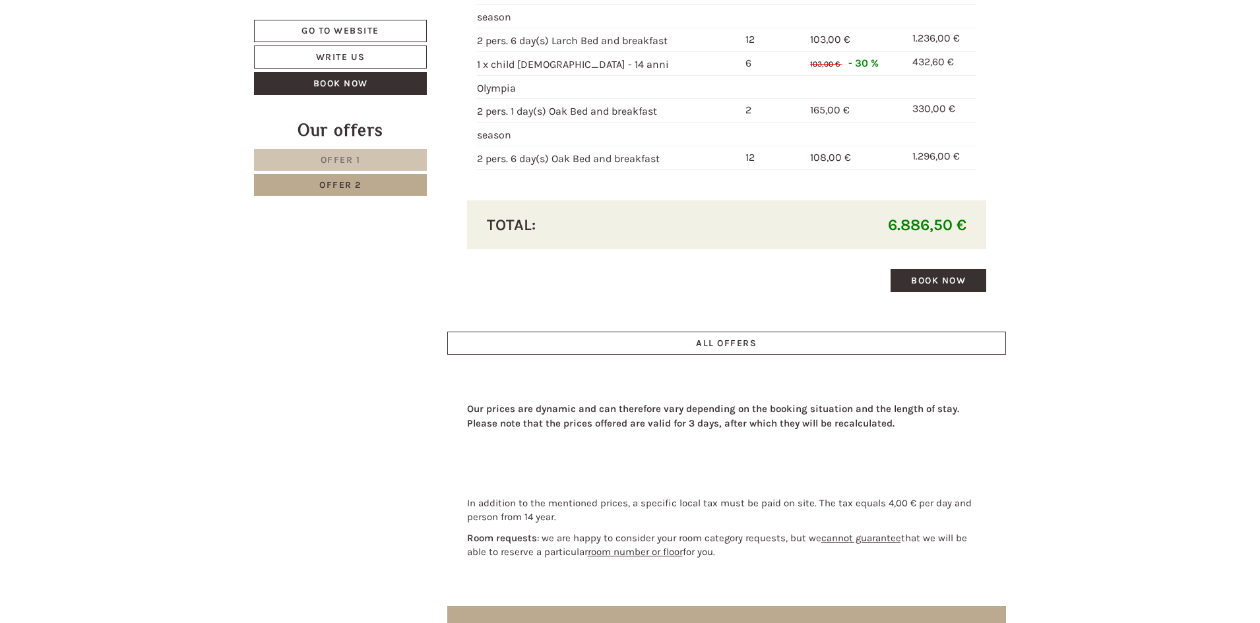
click at [402, 171] on link "Offer 1" at bounding box center [340, 160] width 173 height 22
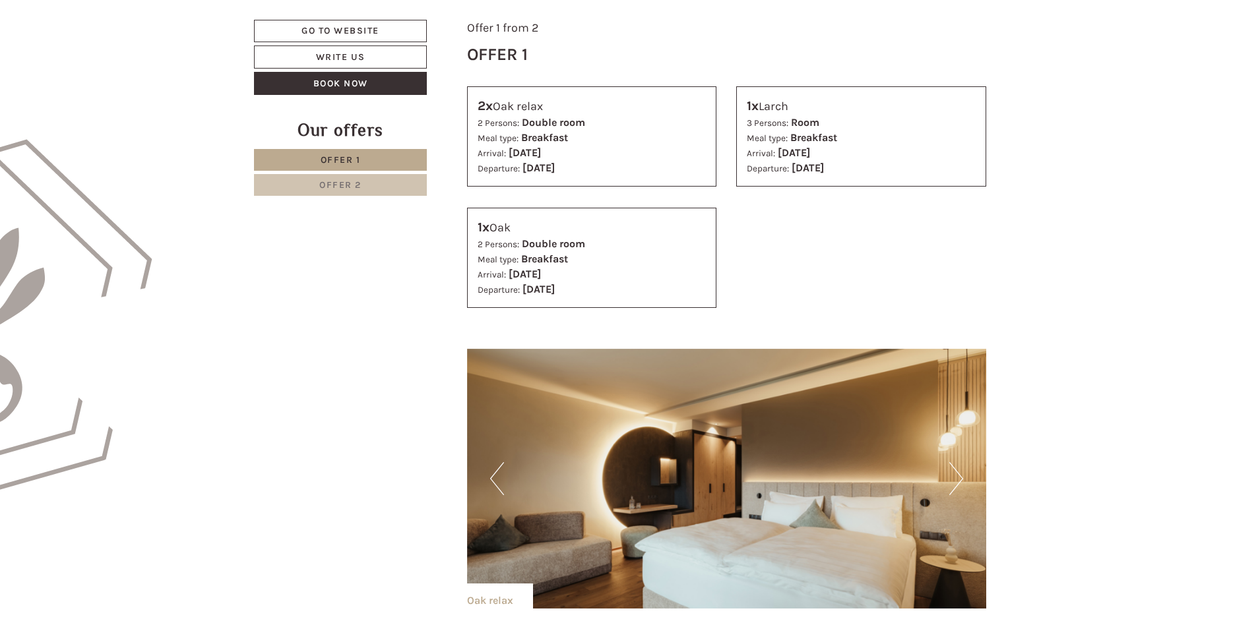
click at [382, 197] on div "Our offers Offer 1 Offer 2" at bounding box center [342, 164] width 177 height 93
click at [380, 185] on link "Offer 2" at bounding box center [340, 185] width 173 height 22
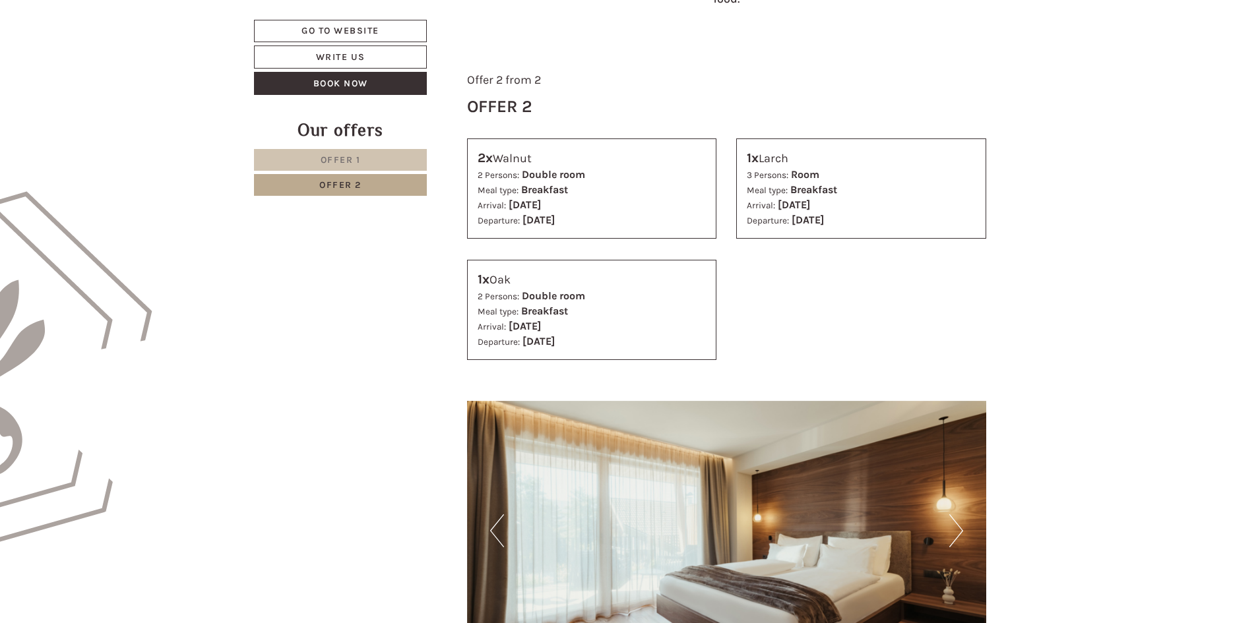
scroll to position [579, 0]
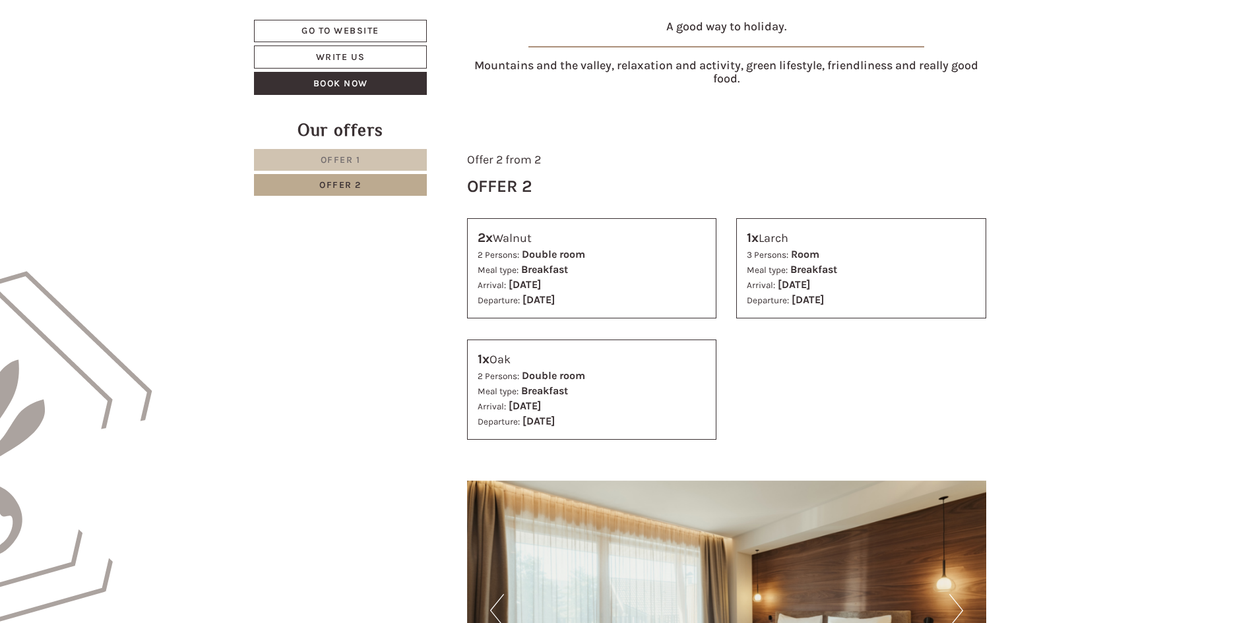
click at [396, 164] on link "Offer 1" at bounding box center [340, 160] width 173 height 22
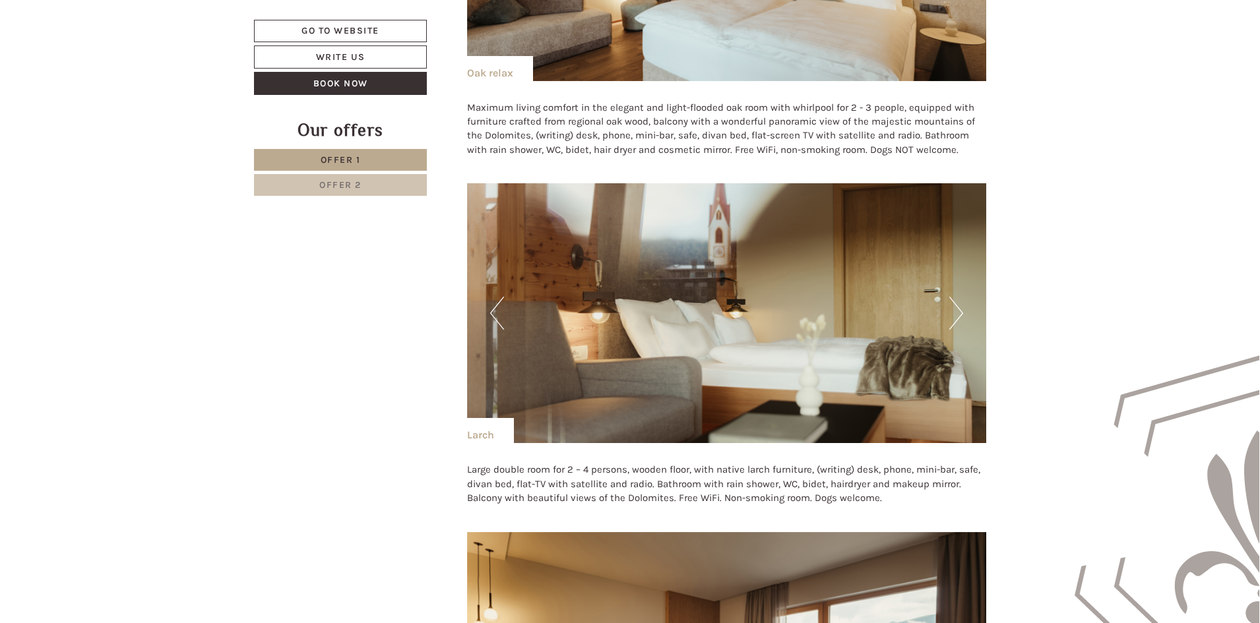
scroll to position [909, 0]
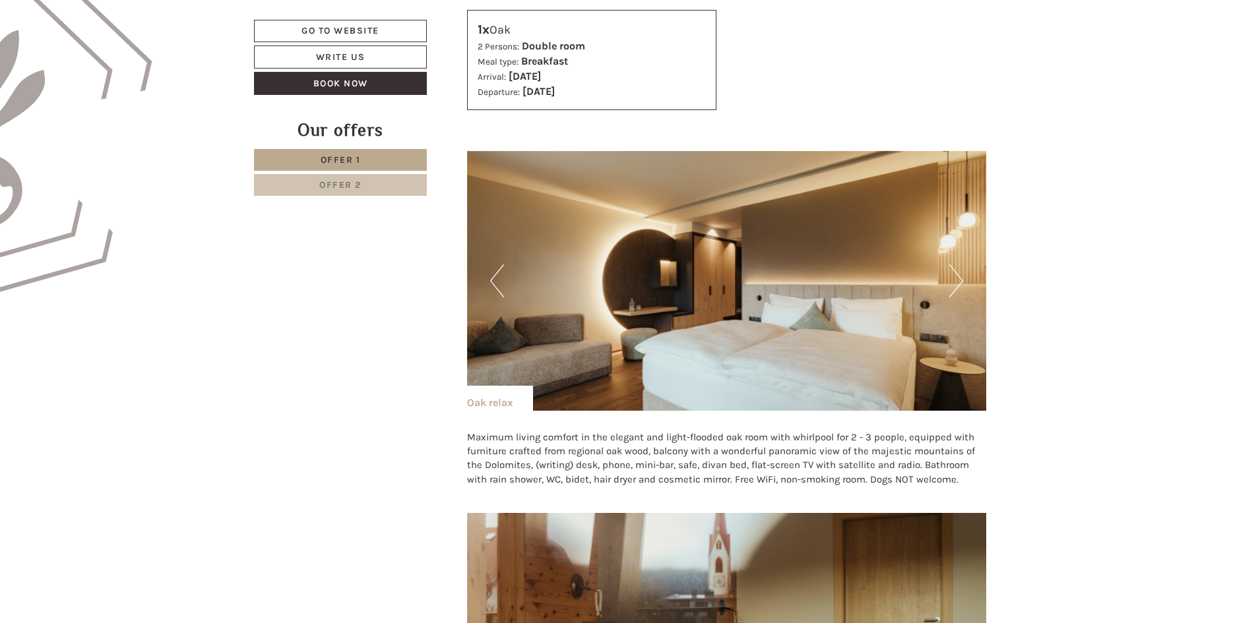
click at [955, 260] on img at bounding box center [727, 281] width 520 height 260
click at [956, 270] on button "Next" at bounding box center [956, 280] width 14 height 33
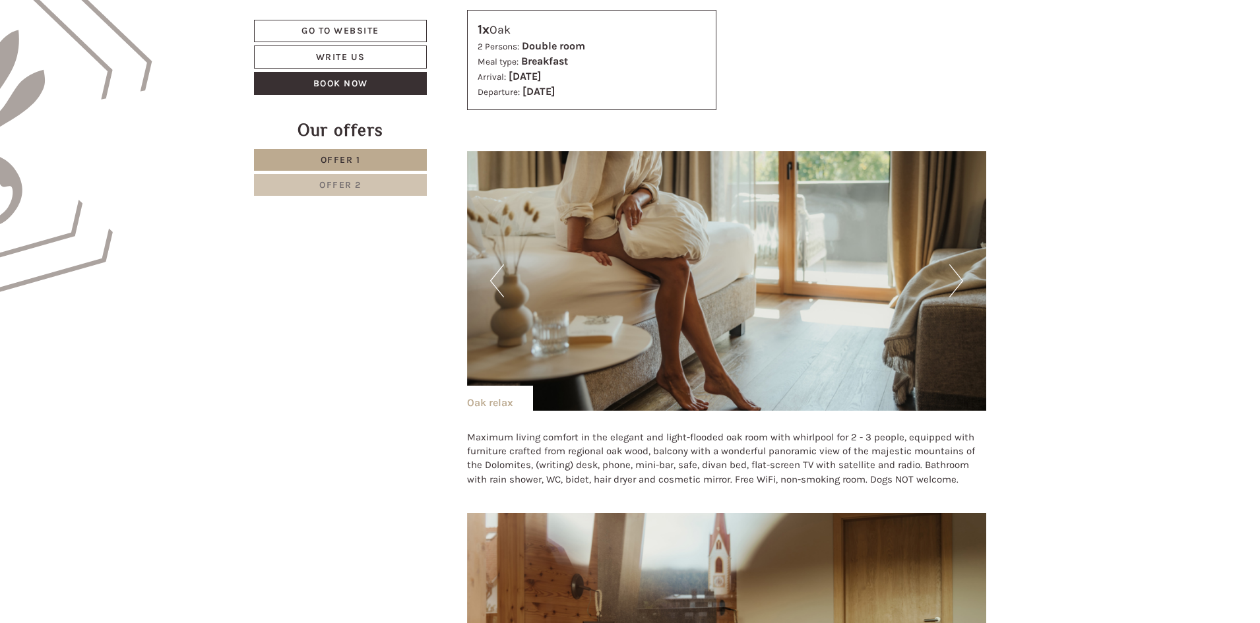
click at [956, 271] on button "Next" at bounding box center [956, 280] width 14 height 33
click at [313, 188] on link "Offer 2" at bounding box center [340, 185] width 173 height 22
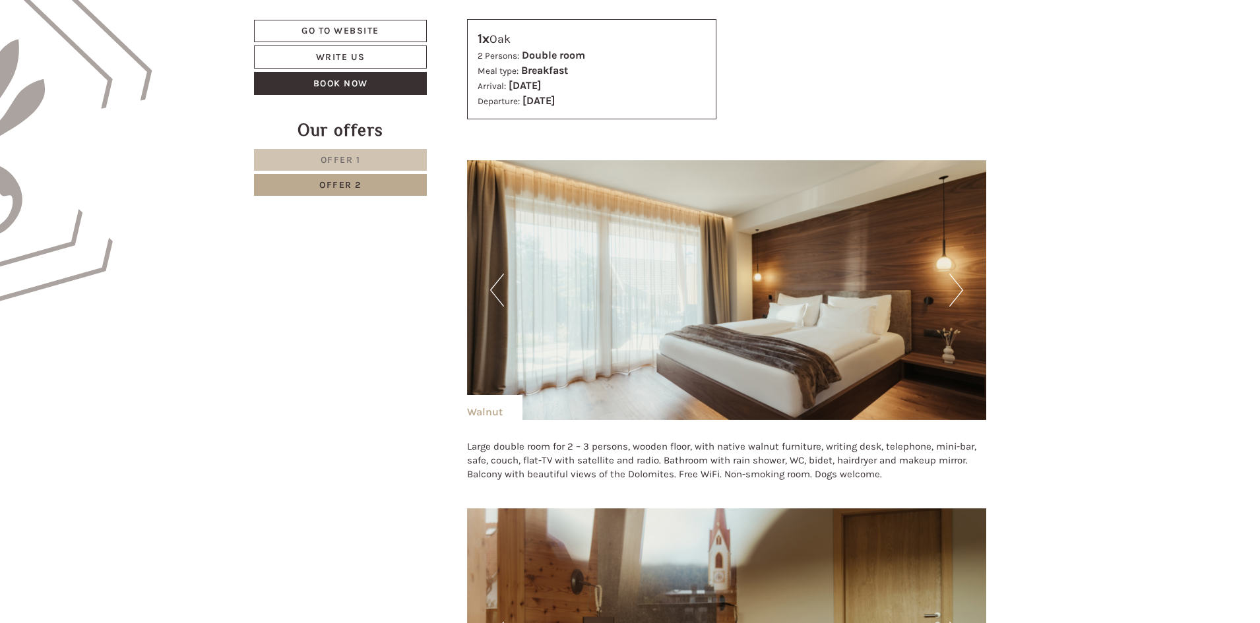
scroll to position [1041, 0]
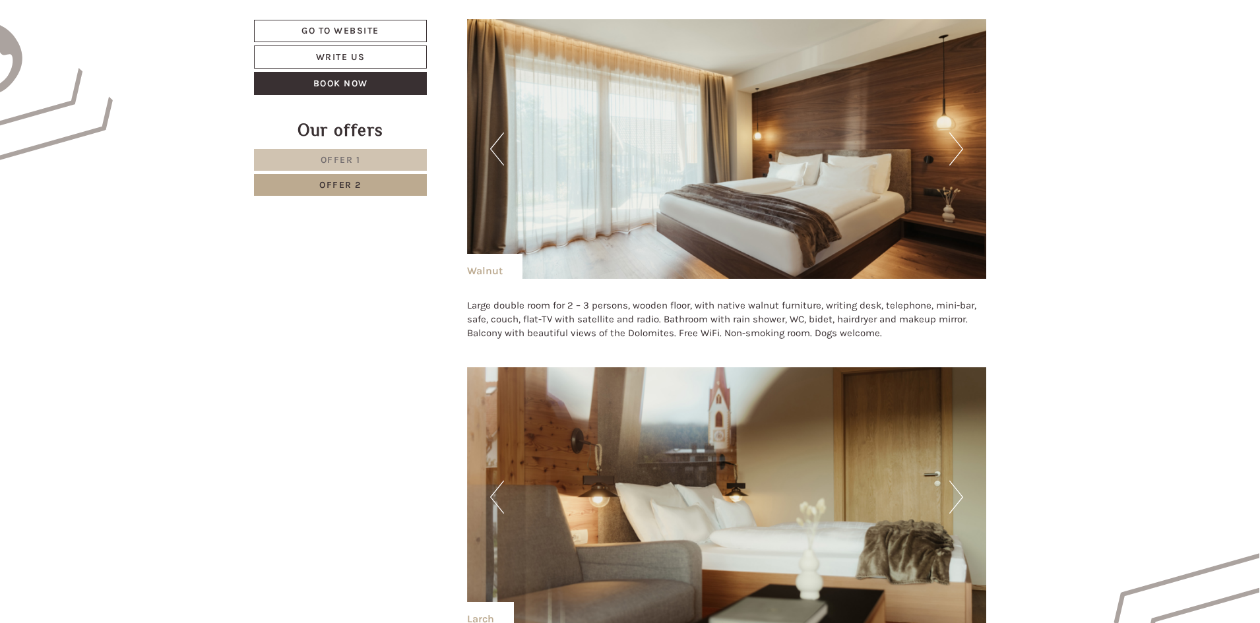
click at [966, 162] on img at bounding box center [727, 149] width 520 height 260
click at [962, 148] on button "Next" at bounding box center [956, 149] width 14 height 33
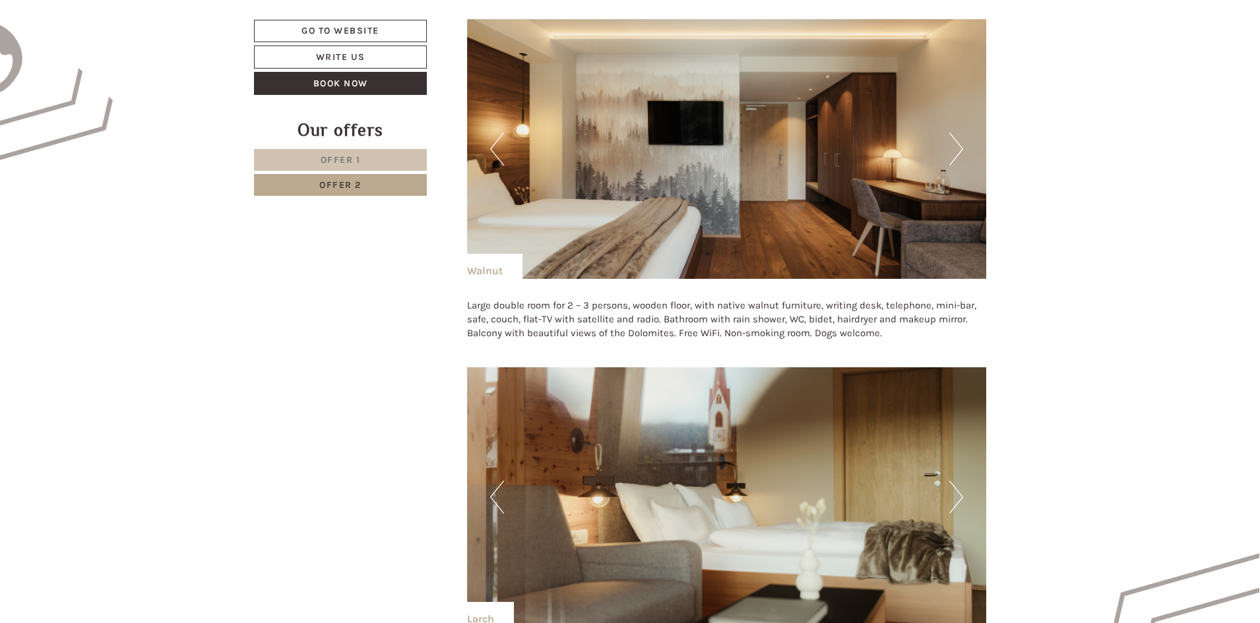
click at [959, 148] on button "Next" at bounding box center [956, 149] width 14 height 33
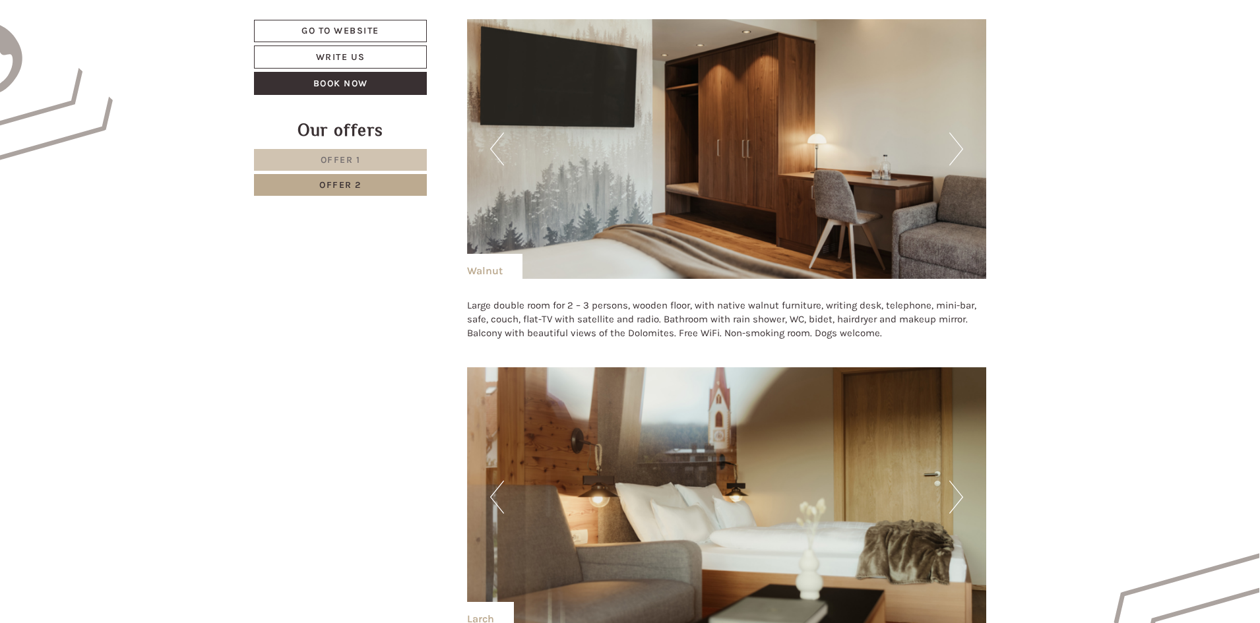
click at [959, 148] on button "Next" at bounding box center [956, 149] width 14 height 33
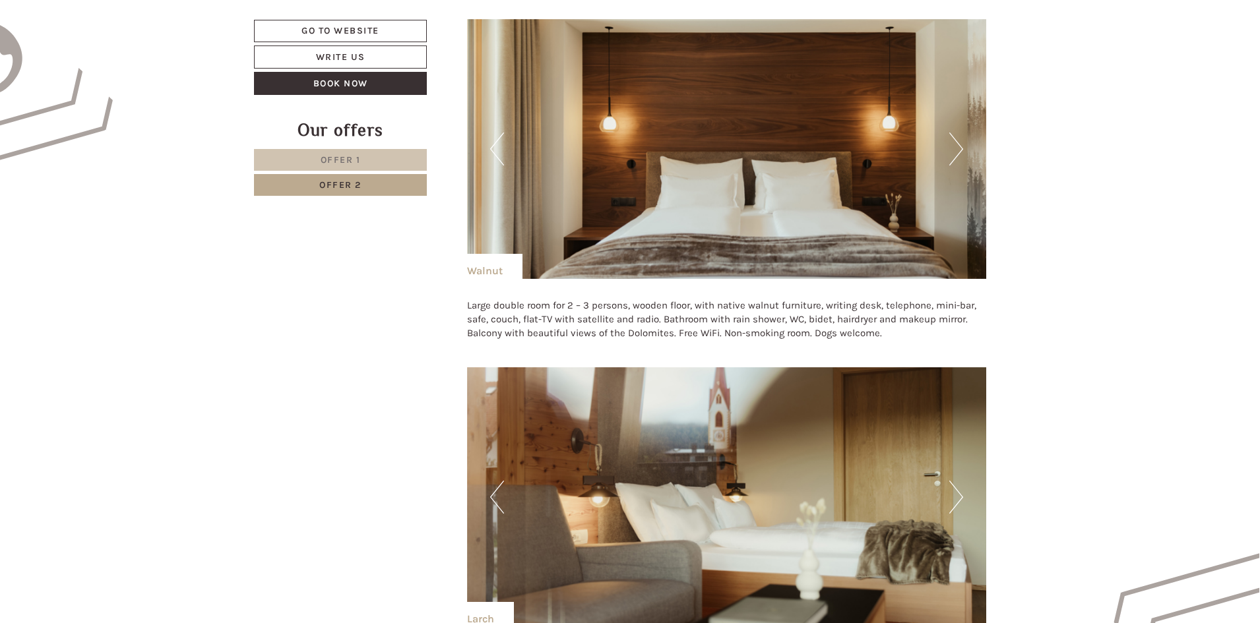
click at [959, 148] on button "Next" at bounding box center [956, 149] width 14 height 33
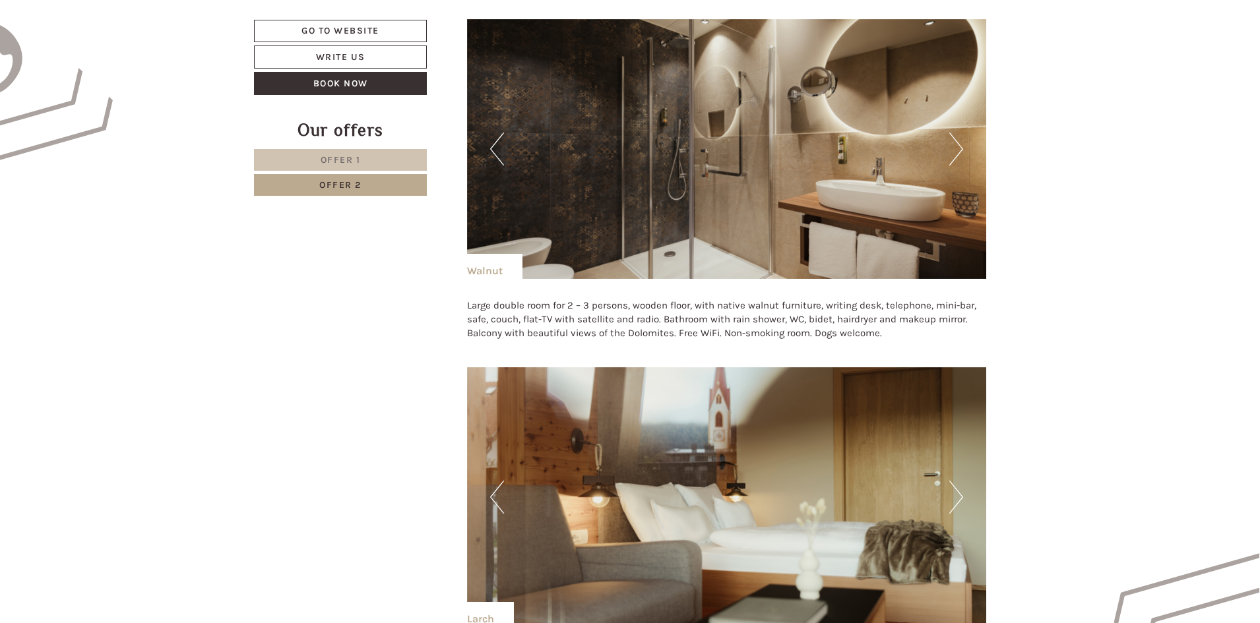
click at [959, 148] on button "Next" at bounding box center [956, 149] width 14 height 33
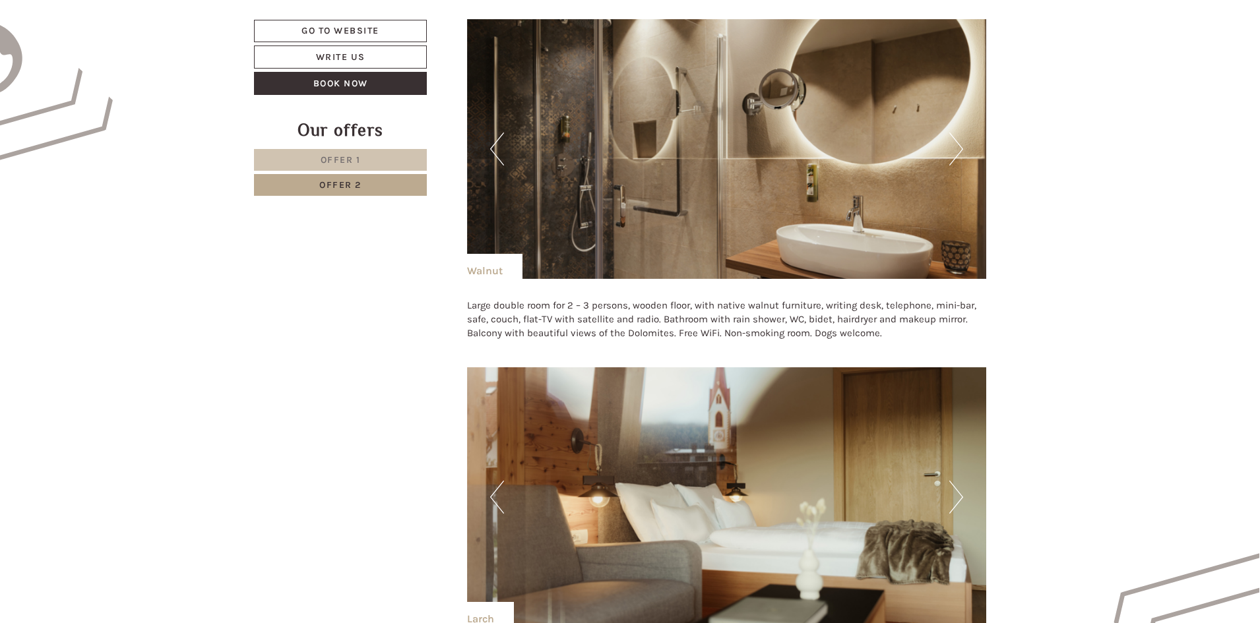
click at [959, 148] on button "Next" at bounding box center [956, 149] width 14 height 33
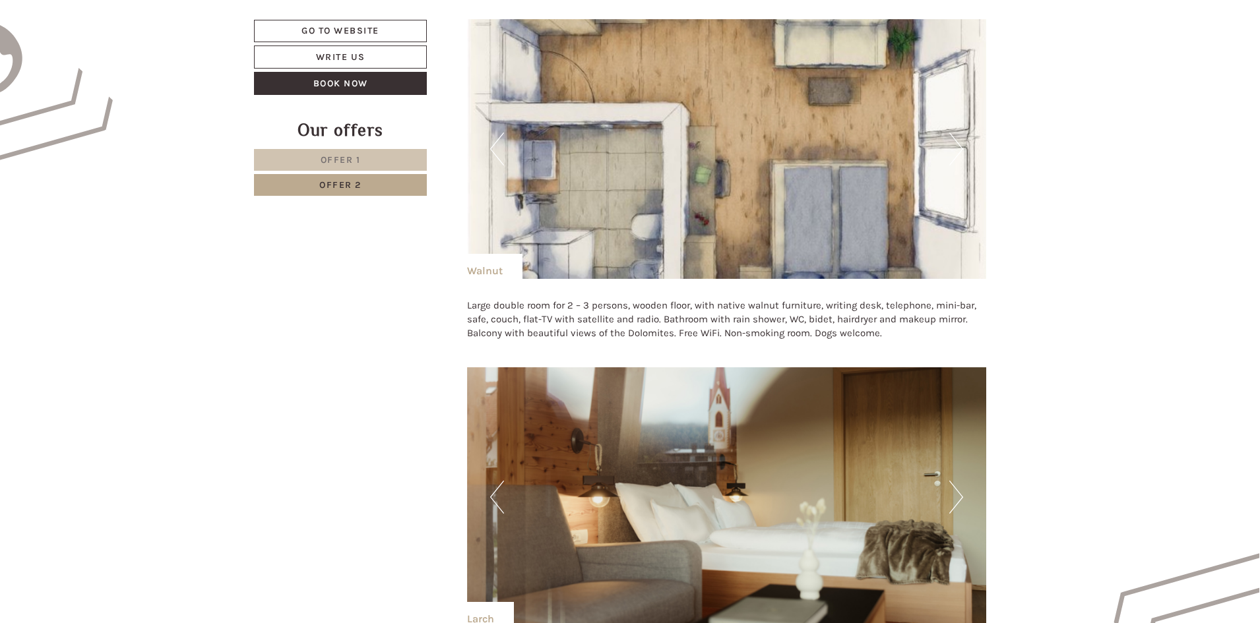
click at [959, 148] on button "Next" at bounding box center [956, 149] width 14 height 33
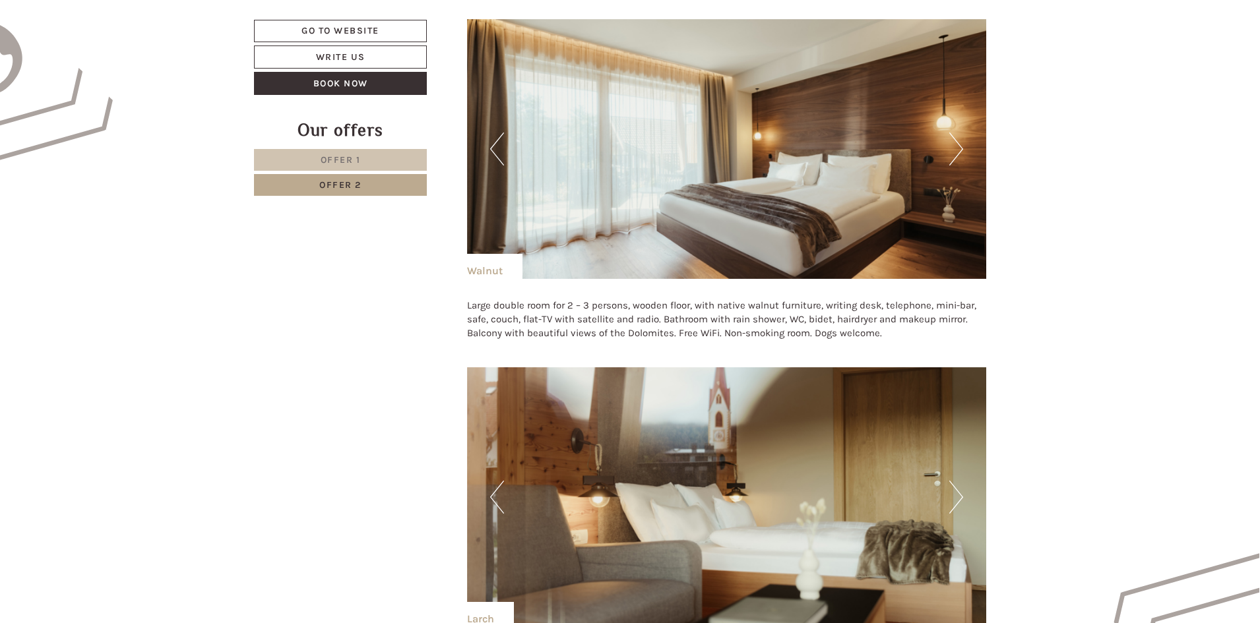
click at [959, 148] on button "Next" at bounding box center [956, 149] width 14 height 33
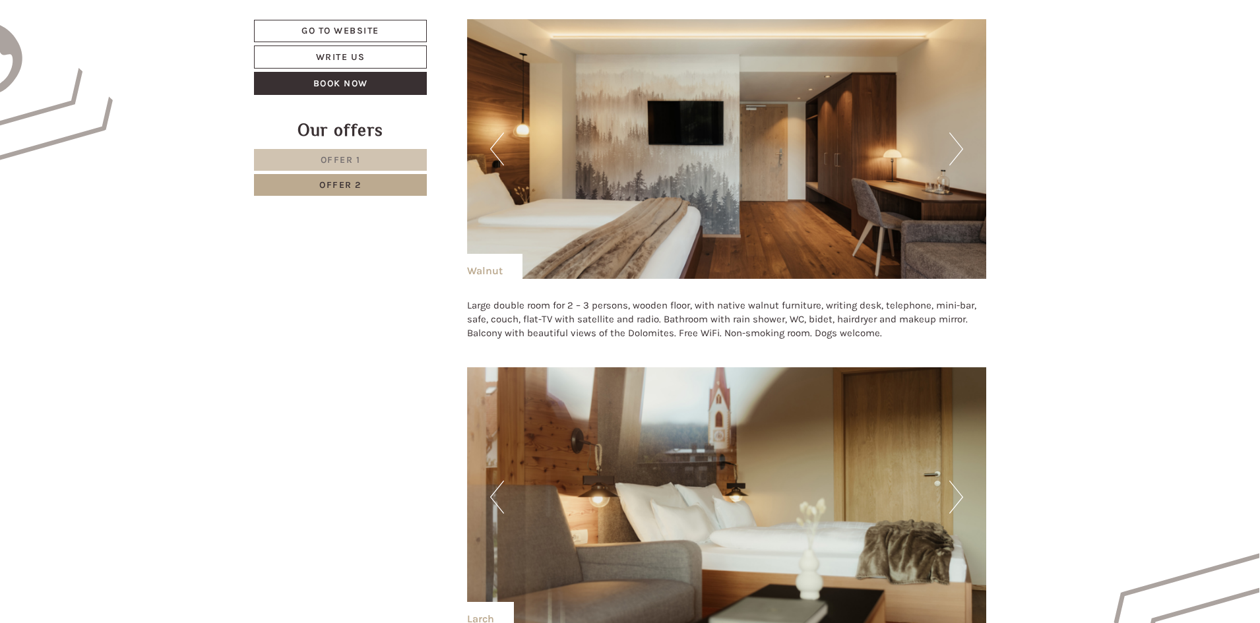
click at [385, 189] on link "Offer 2" at bounding box center [340, 185] width 173 height 22
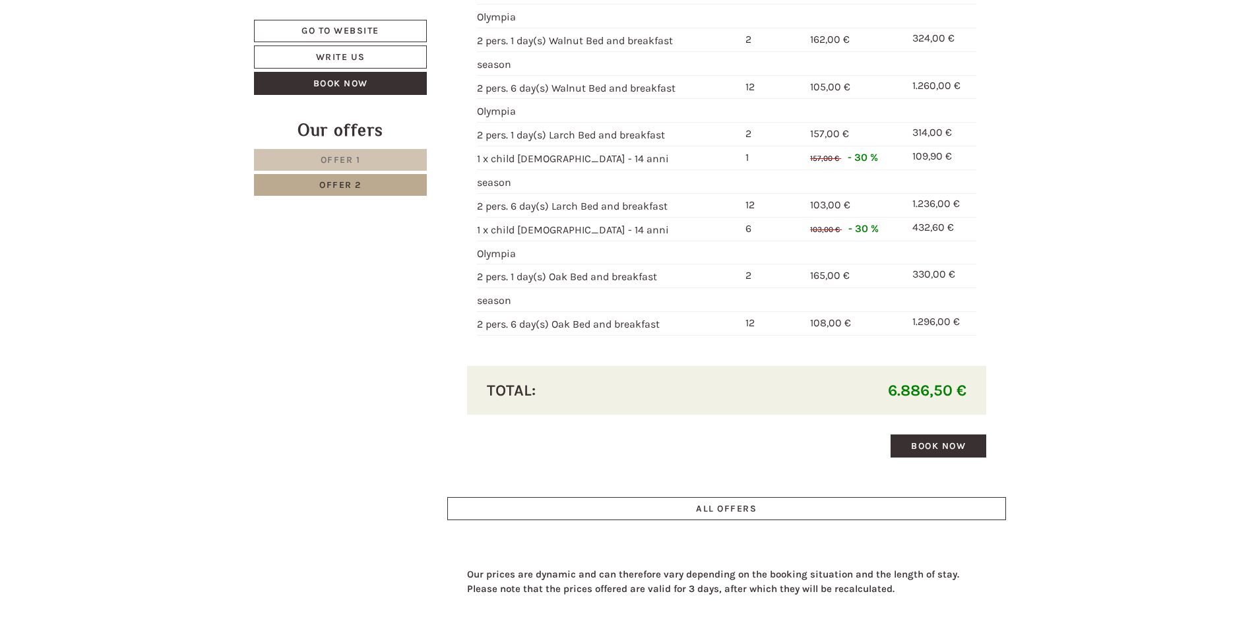
scroll to position [2030, 0]
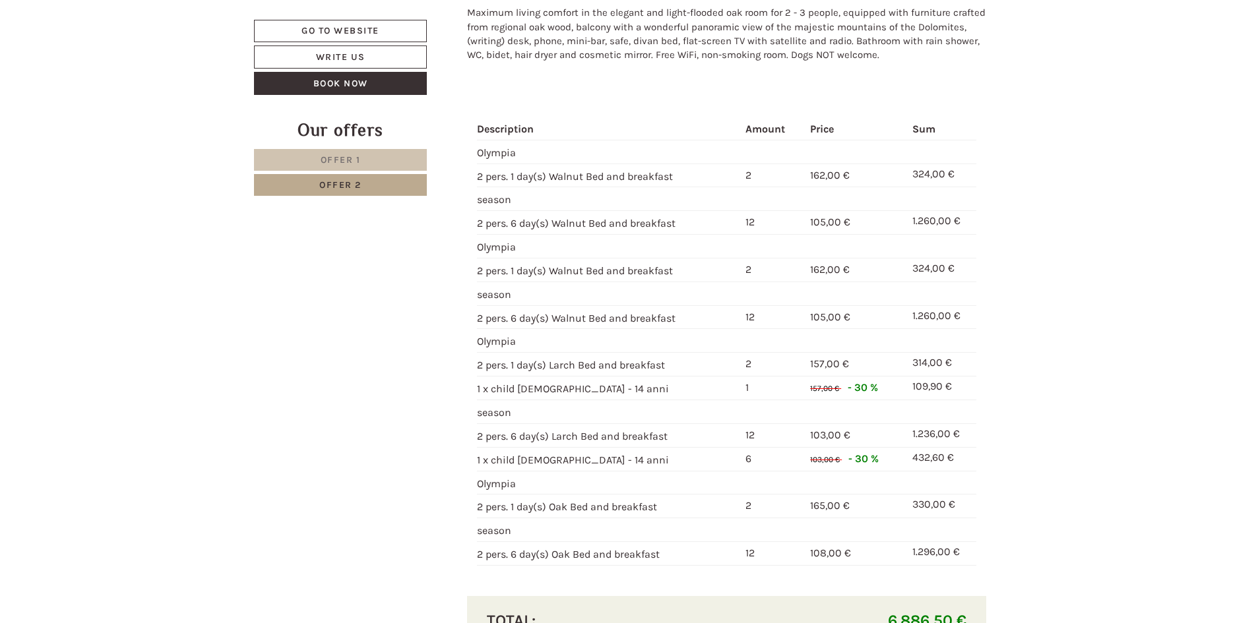
click at [394, 199] on div "Our offers Offer 1 Offer 2" at bounding box center [342, 164] width 177 height 93
click at [396, 193] on link "Offer 2" at bounding box center [340, 185] width 173 height 22
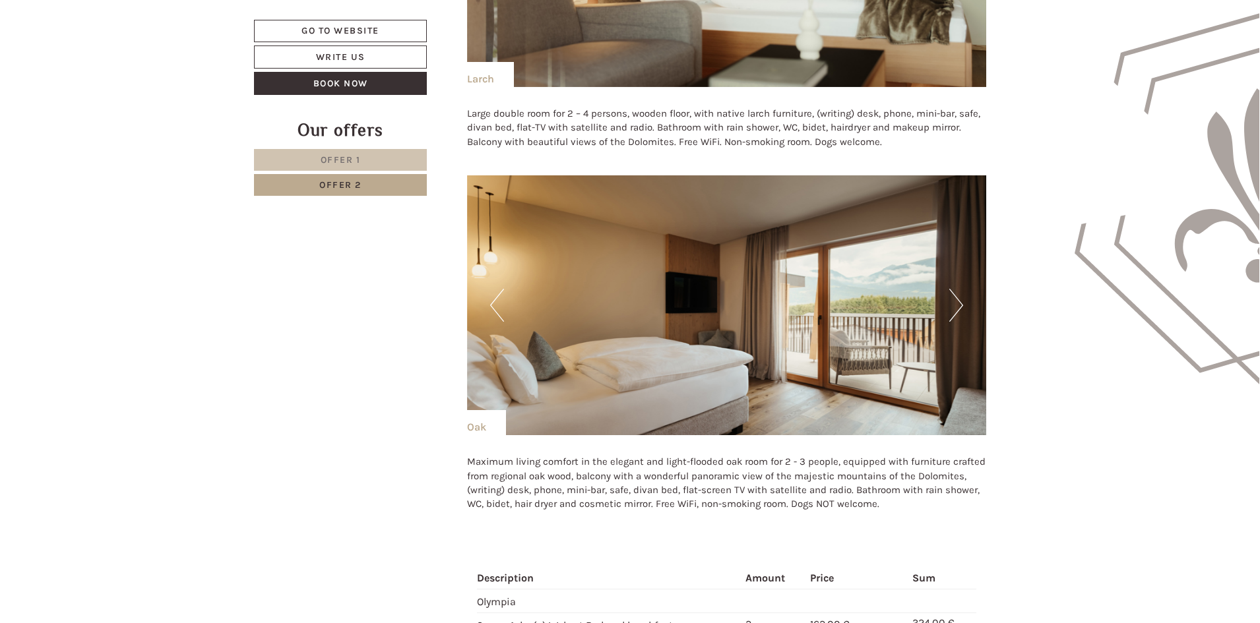
scroll to position [1371, 0]
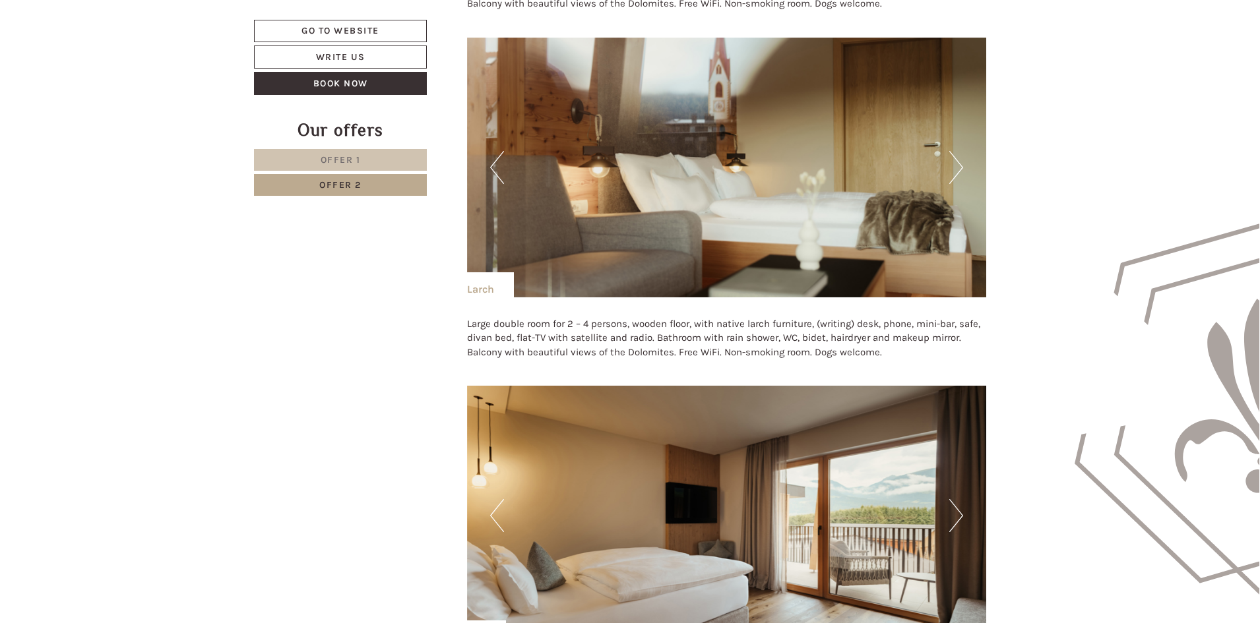
click at [339, 188] on span "Offer 2" at bounding box center [340, 184] width 42 height 11
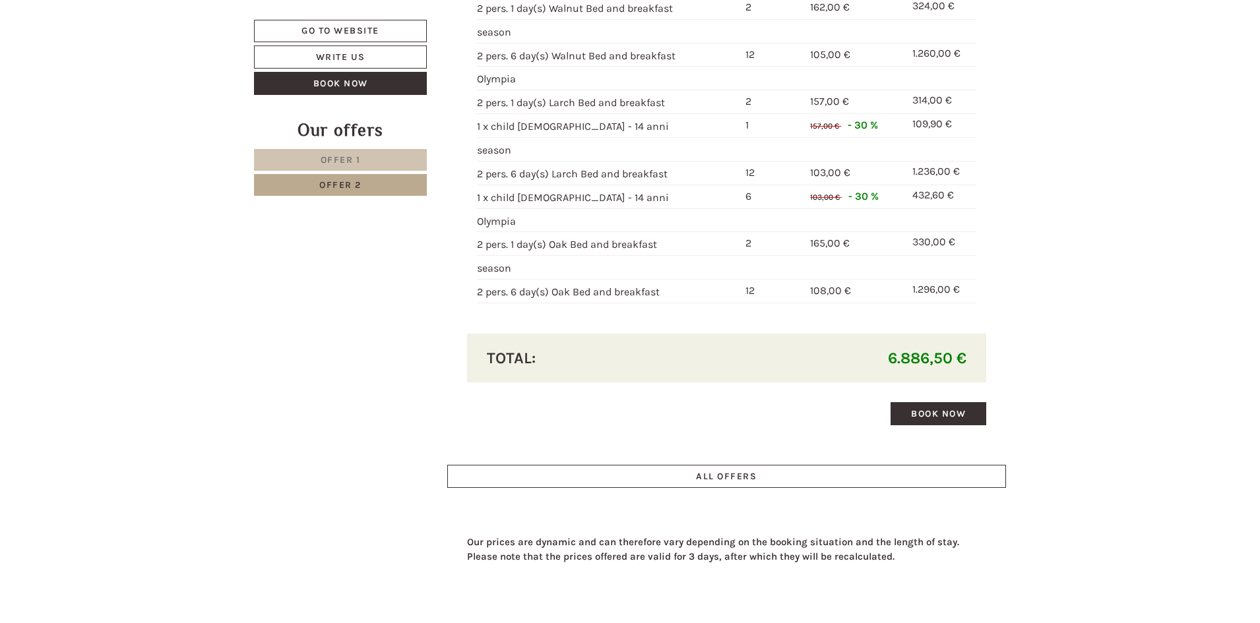
scroll to position [2294, 0]
click at [942, 409] on link "Book now" at bounding box center [938, 412] width 96 height 23
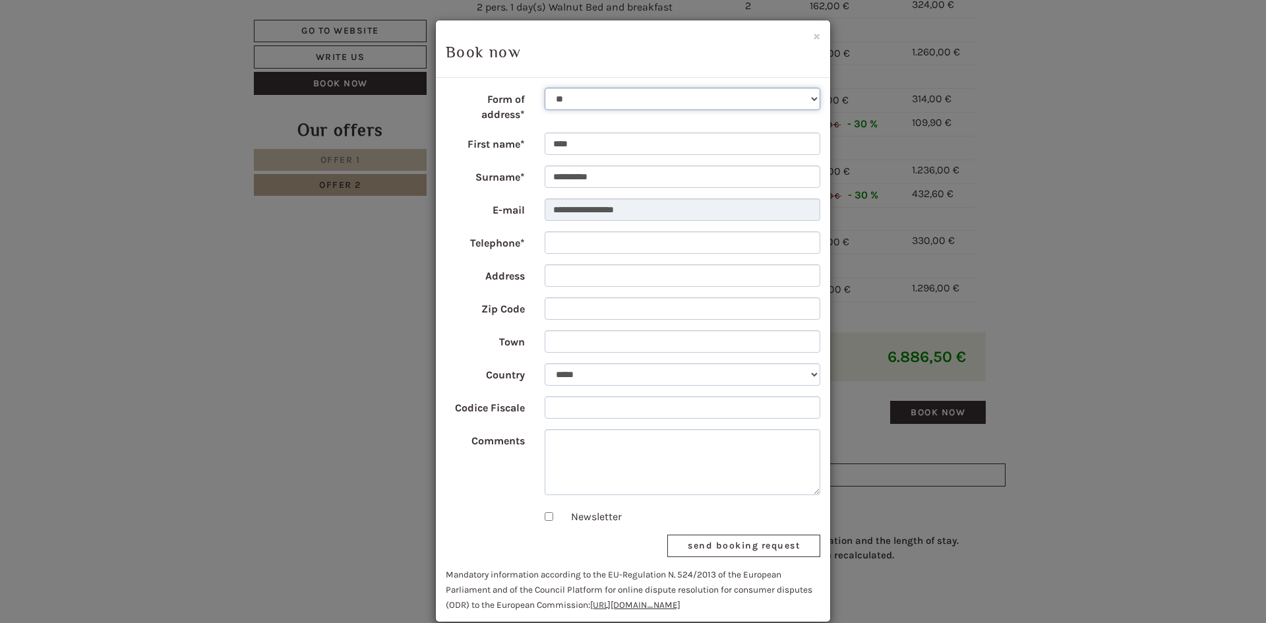
click at [595, 108] on select "** ** ******* ******* ******" at bounding box center [683, 99] width 276 height 22
click at [596, 102] on select "** ** ******* ******* ******" at bounding box center [683, 99] width 276 height 22
click at [470, 262] on form "**********" at bounding box center [633, 350] width 375 height 524
click at [581, 240] on input "Telephone*" at bounding box center [683, 243] width 276 height 22
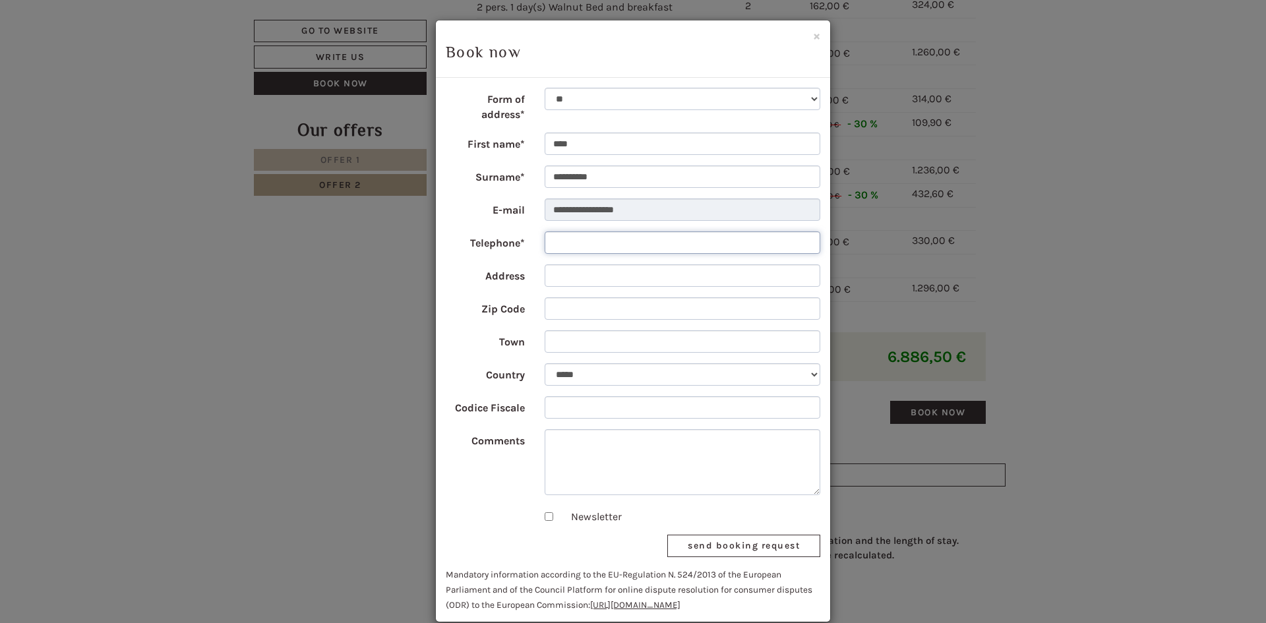
click at [581, 240] on input "Telephone*" at bounding box center [683, 243] width 276 height 22
type input "**********"
click at [578, 373] on select "**********" at bounding box center [683, 374] width 276 height 22
select select "***"
click at [545, 363] on select "**********" at bounding box center [683, 374] width 276 height 22
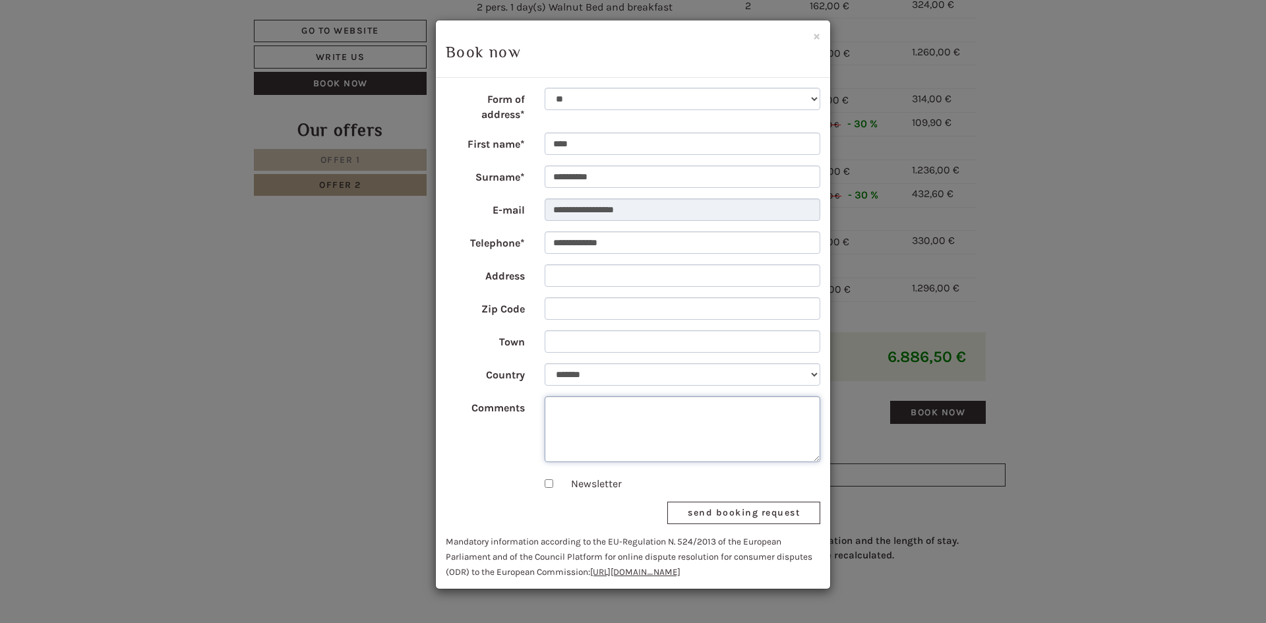
click at [592, 432] on textarea "Comments" at bounding box center [683, 429] width 276 height 66
click at [745, 515] on button "send booking request" at bounding box center [744, 513] width 153 height 22
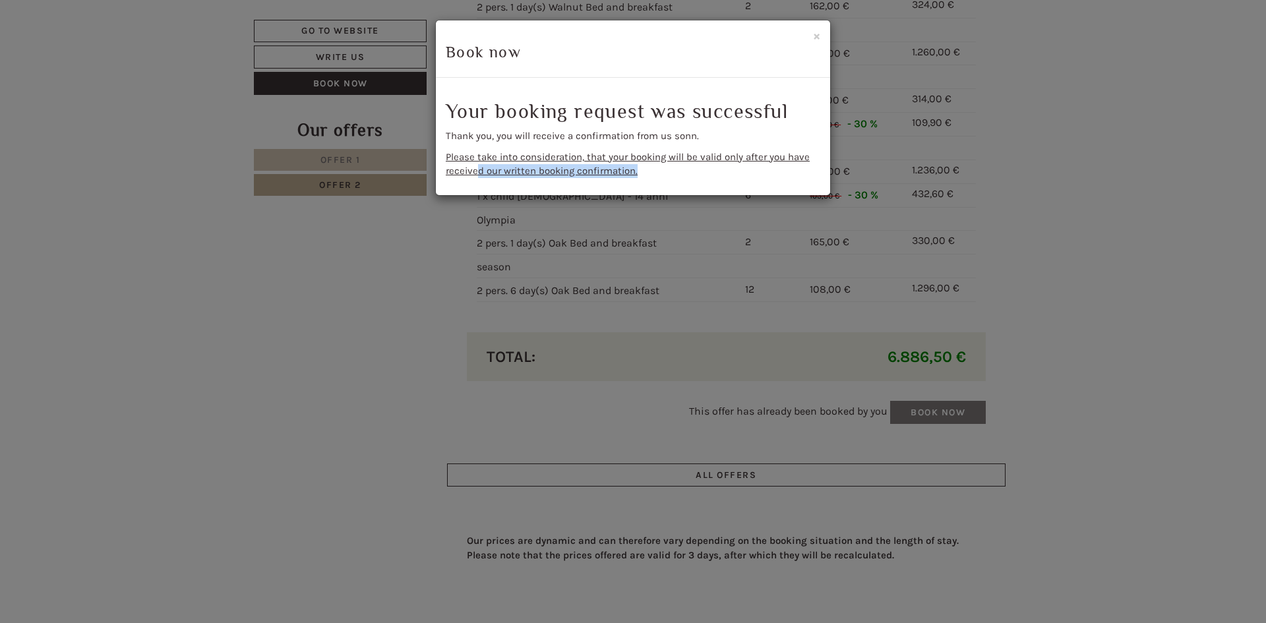
drag, startPoint x: 477, startPoint y: 168, endPoint x: 658, endPoint y: 170, distance: 181.4
click at [658, 170] on p "Please take into consideration, that your booking will be valid only after you …" at bounding box center [633, 164] width 375 height 28
click at [814, 36] on button "×" at bounding box center [816, 36] width 7 height 14
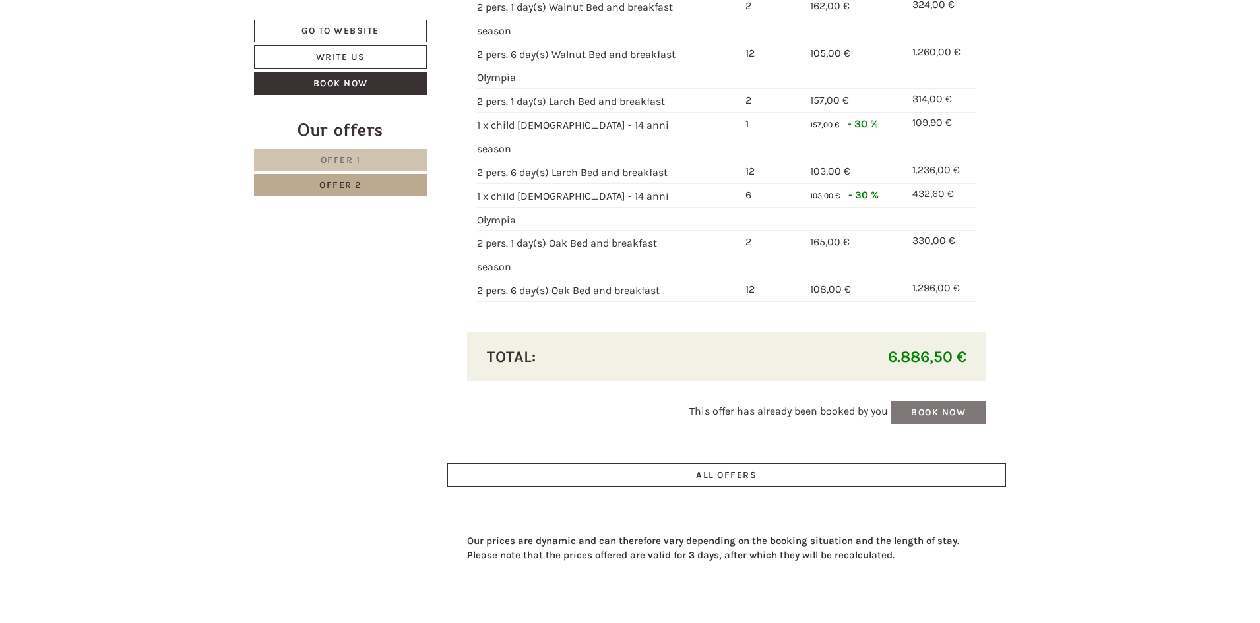
click at [390, 167] on link "Offer 1" at bounding box center [340, 160] width 173 height 22
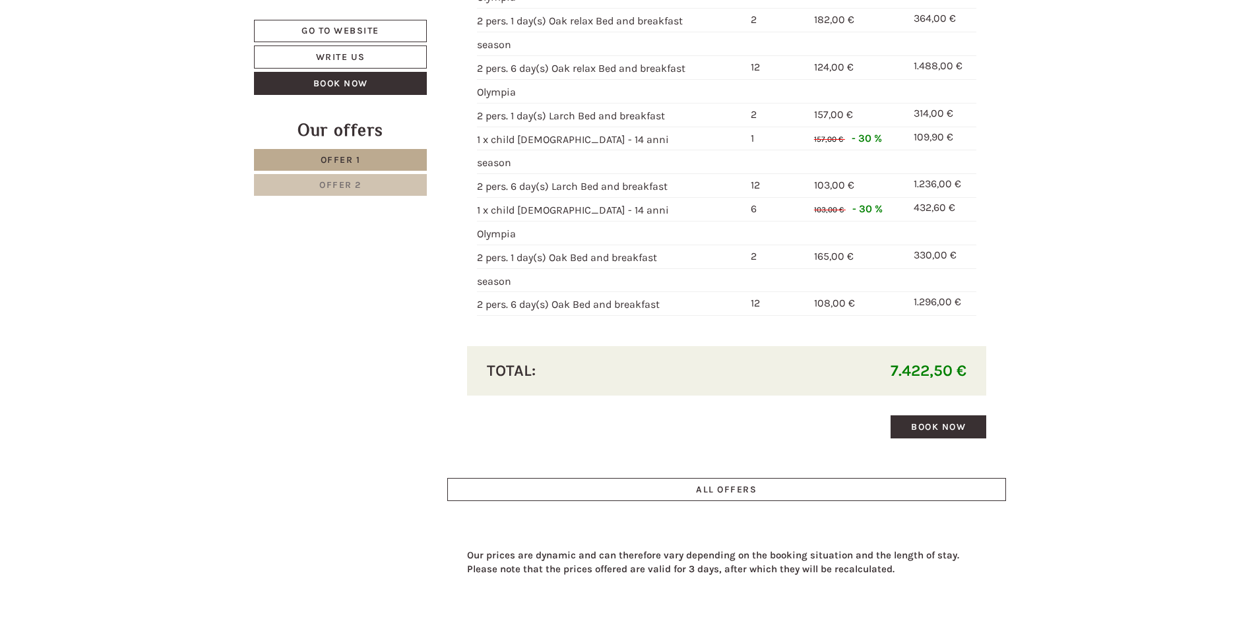
scroll to position [711, 0]
